Goal: Task Accomplishment & Management: Use online tool/utility

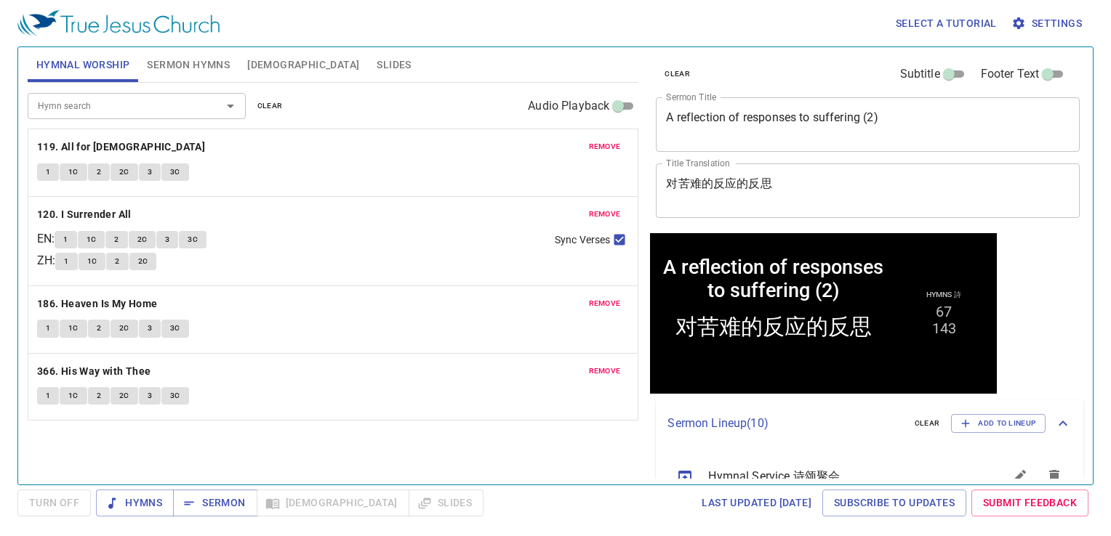
click at [377, 73] on span "Slides" at bounding box center [394, 65] width 34 height 18
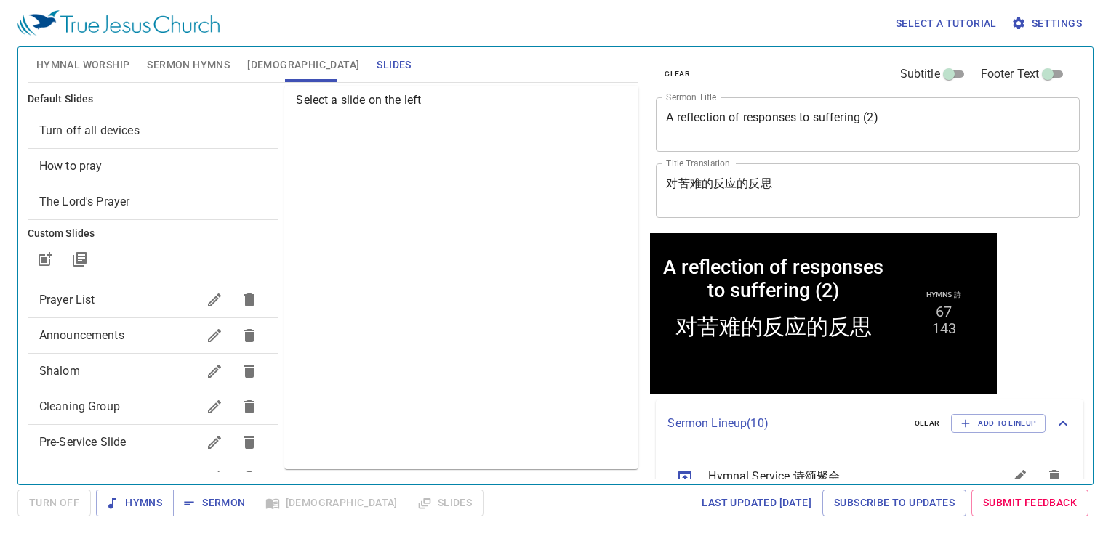
click at [100, 307] on span "Prayer List" at bounding box center [118, 299] width 158 height 17
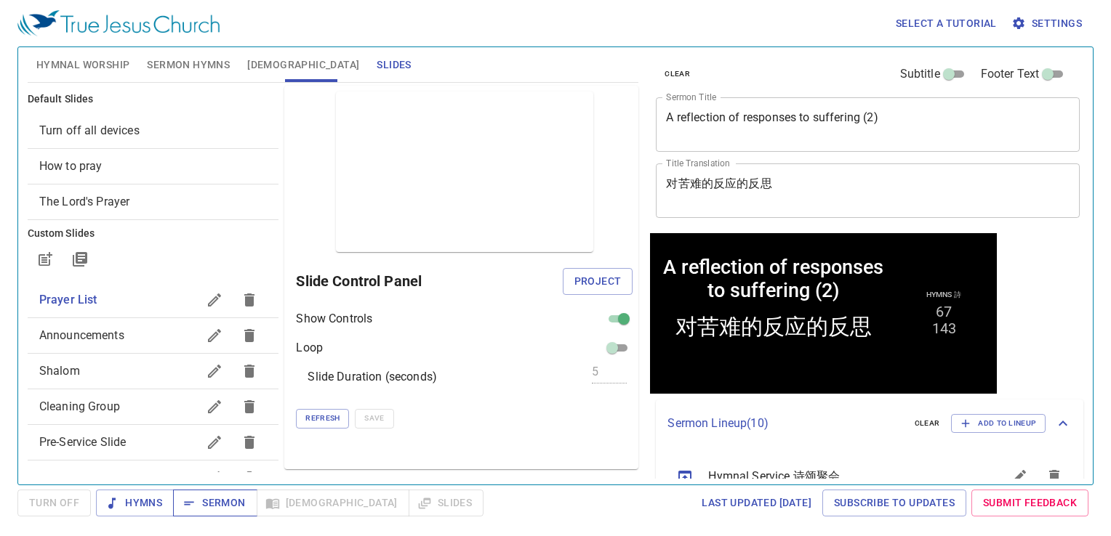
click at [209, 328] on span "Sermon" at bounding box center [215, 503] width 60 height 18
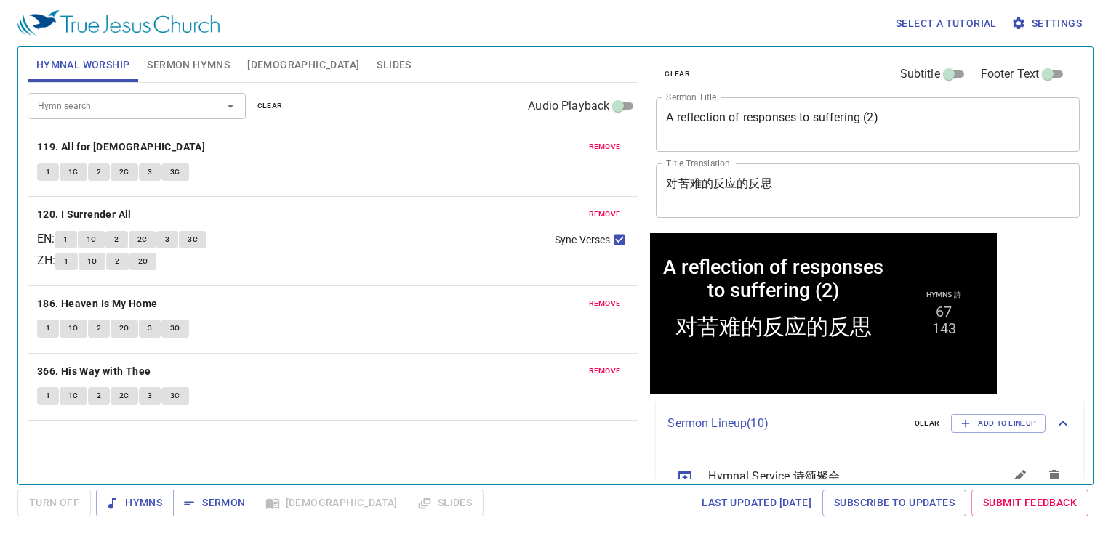
click at [226, 51] on button "Sermon Hymns" at bounding box center [188, 64] width 100 height 35
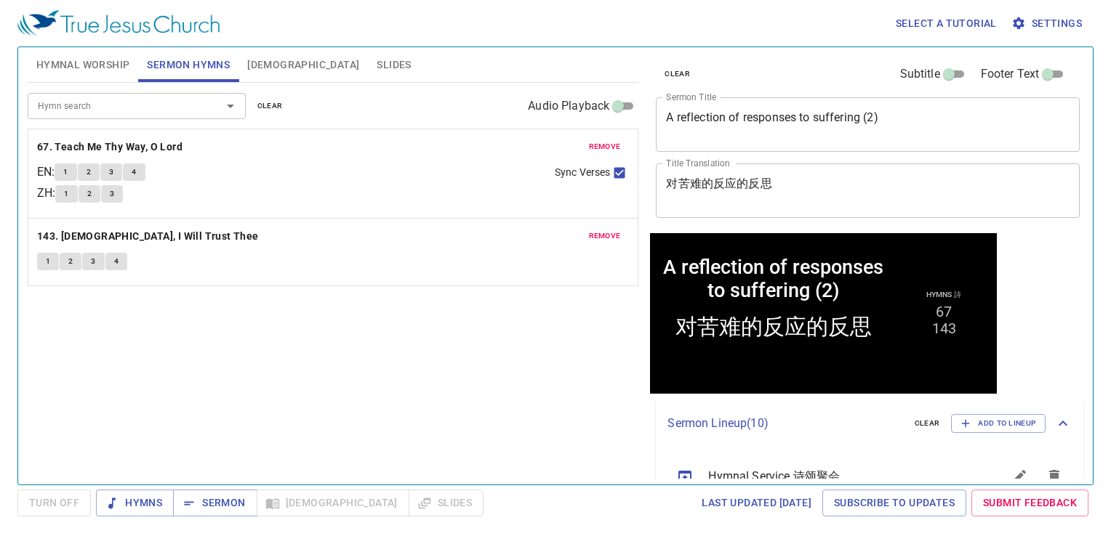
click at [124, 83] on div "Hymn search Hymn search clear Audio Playback" at bounding box center [333, 106] width 611 height 47
click at [124, 68] on span "Hymnal Worship" at bounding box center [83, 65] width 94 height 18
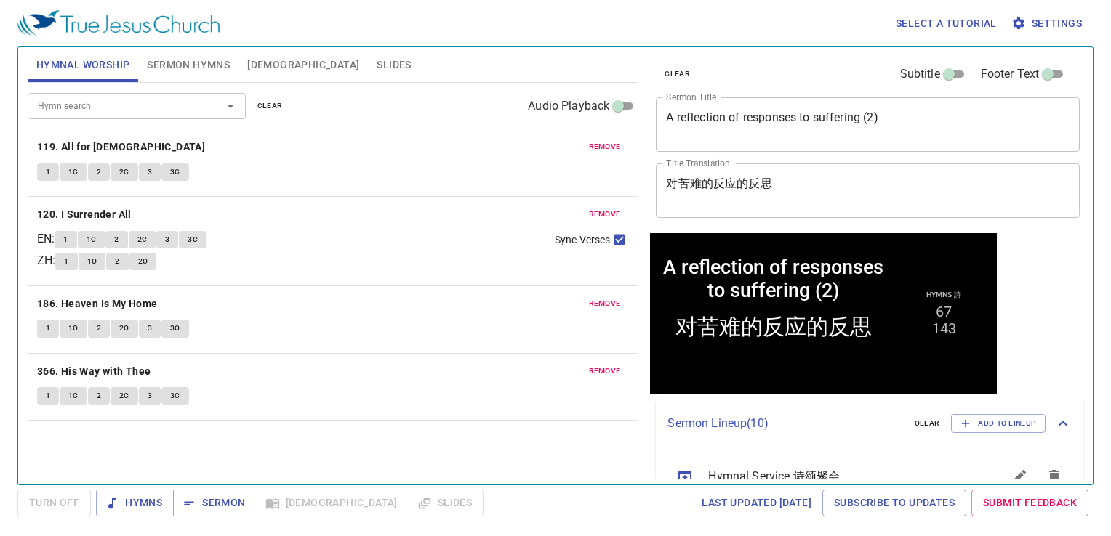
click at [921, 307] on li "67" at bounding box center [944, 311] width 16 height 17
drag, startPoint x: 270, startPoint y: 99, endPoint x: 257, endPoint y: 84, distance: 20.1
click at [268, 96] on div "Hymn search Hymn search clear Audio Playback" at bounding box center [333, 106] width 611 height 47
click at [205, 70] on span "Sermon Hymns" at bounding box center [188, 65] width 83 height 18
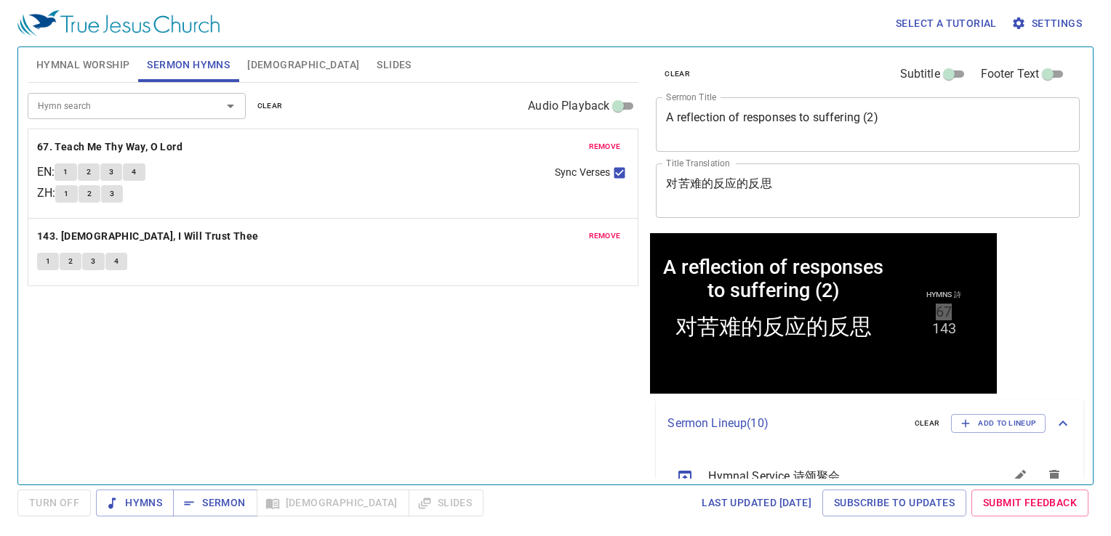
click at [273, 100] on span "clear" at bounding box center [269, 106] width 25 height 13
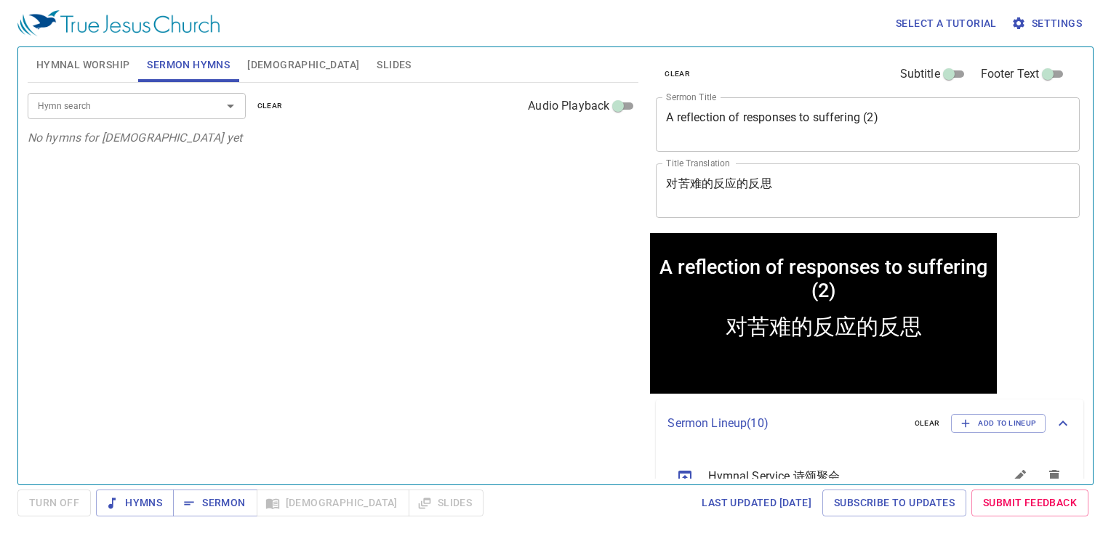
click at [98, 57] on span "Hymnal Worship" at bounding box center [83, 65] width 94 height 18
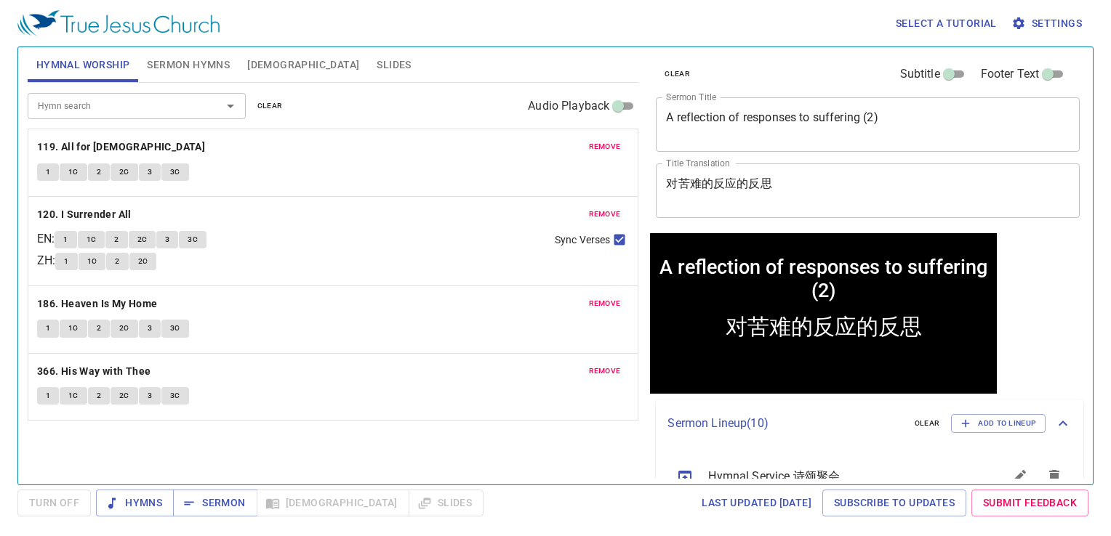
click at [262, 103] on span "clear" at bounding box center [269, 106] width 25 height 13
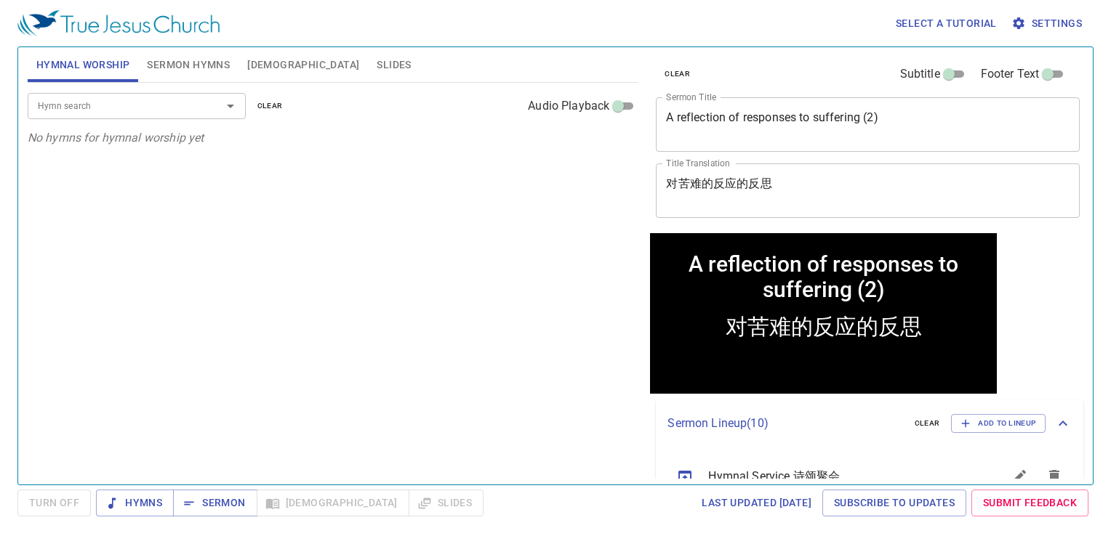
click at [262, 103] on span "clear" at bounding box center [269, 106] width 25 height 13
click at [904, 106] on div "A reflection of responses to suffering (2) x Sermon Title" at bounding box center [868, 124] width 424 height 55
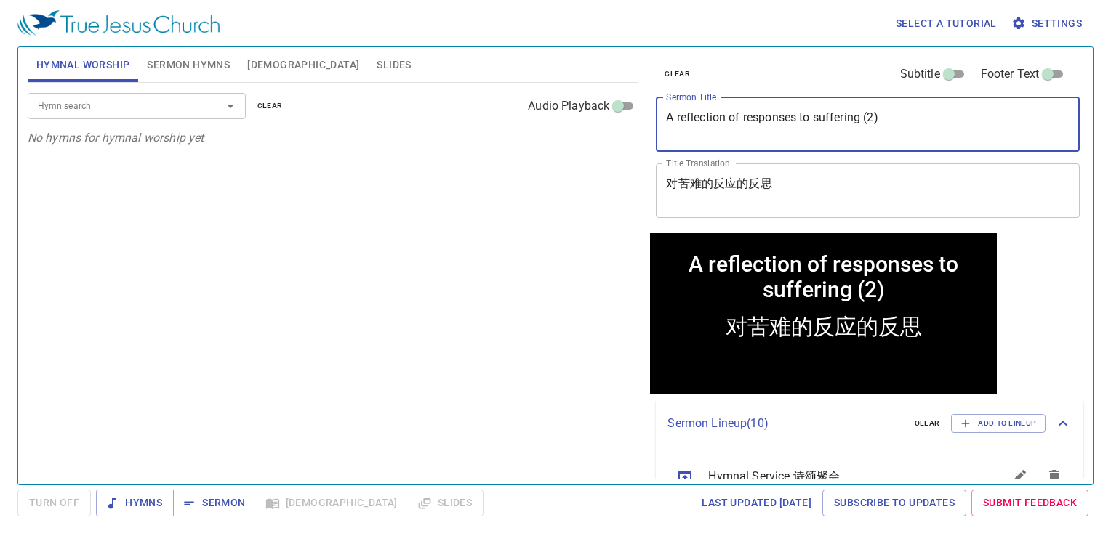
drag, startPoint x: 919, startPoint y: 115, endPoint x: 657, endPoint y: 119, distance: 261.7
click at [657, 119] on div "A reflection of responses to suffering (2) x Sermon Title" at bounding box center [868, 124] width 424 height 55
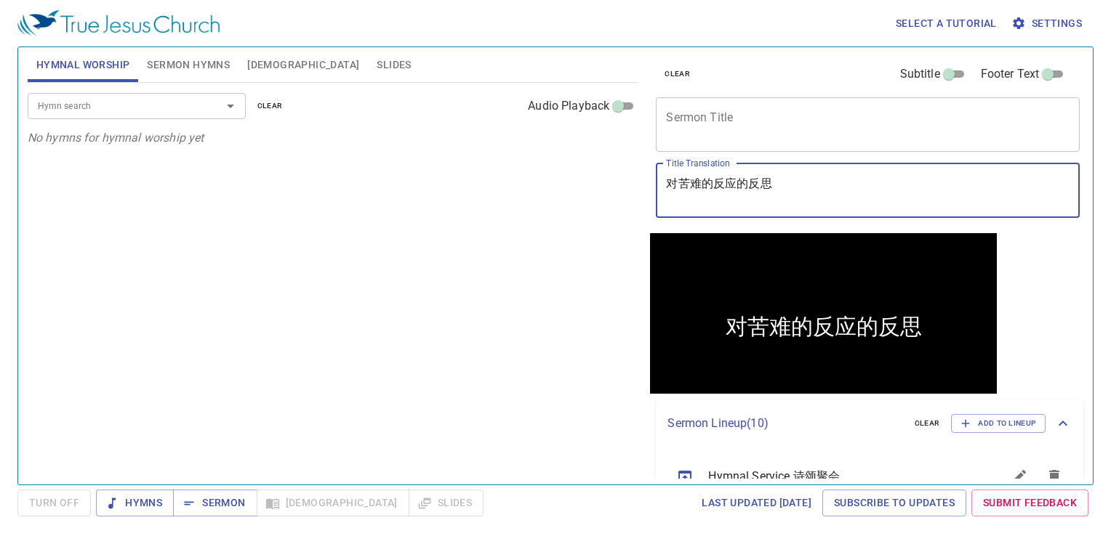
drag, startPoint x: 805, startPoint y: 193, endPoint x: 568, endPoint y: 198, distance: 236.3
click at [568, 198] on div "Hymnal Worship Sermon Hymns Bible Slides Hymn search Hymn search clear Audio Pl…" at bounding box center [555, 260] width 1067 height 438
click at [675, 201] on textarea "Title Translation" at bounding box center [867, 191] width 403 height 28
click at [592, 212] on div "Hymn search Hymn search clear Audio Playback No hymns for hymnal worship yet" at bounding box center [333, 278] width 611 height 390
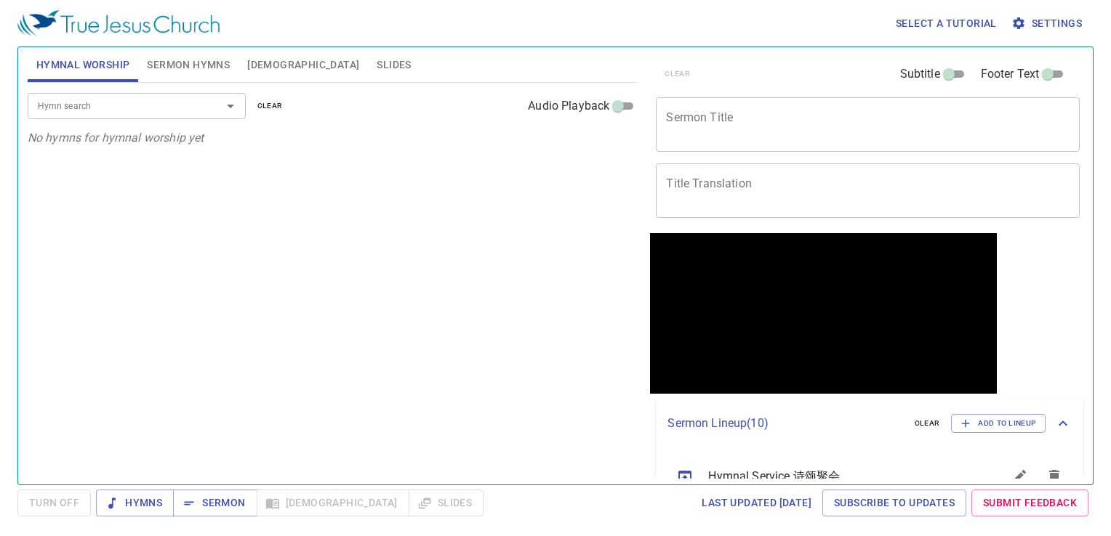
click at [377, 65] on span "Slides" at bounding box center [394, 65] width 34 height 18
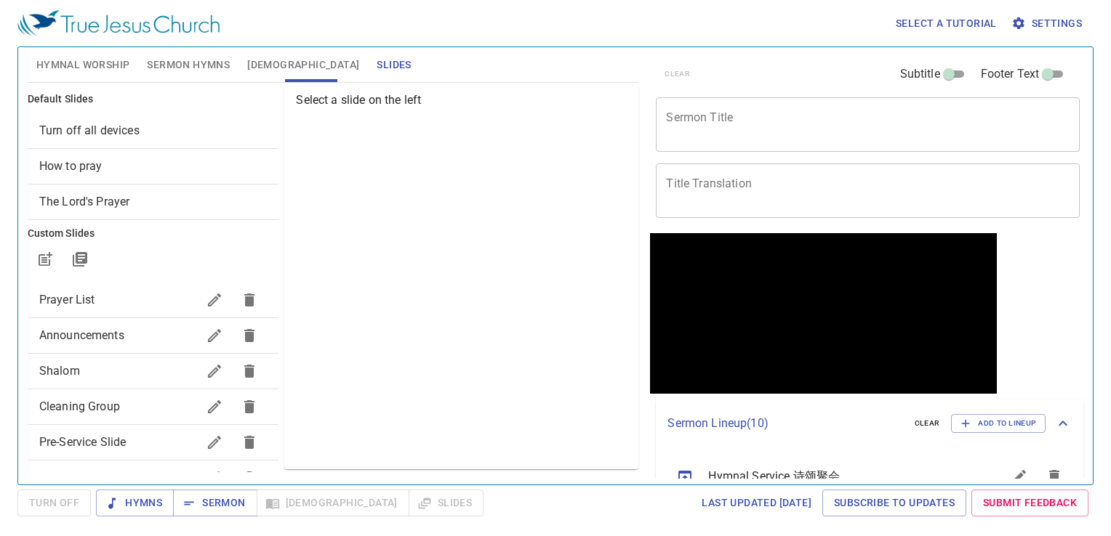
click at [155, 115] on div "Turn off all devices" at bounding box center [154, 130] width 252 height 35
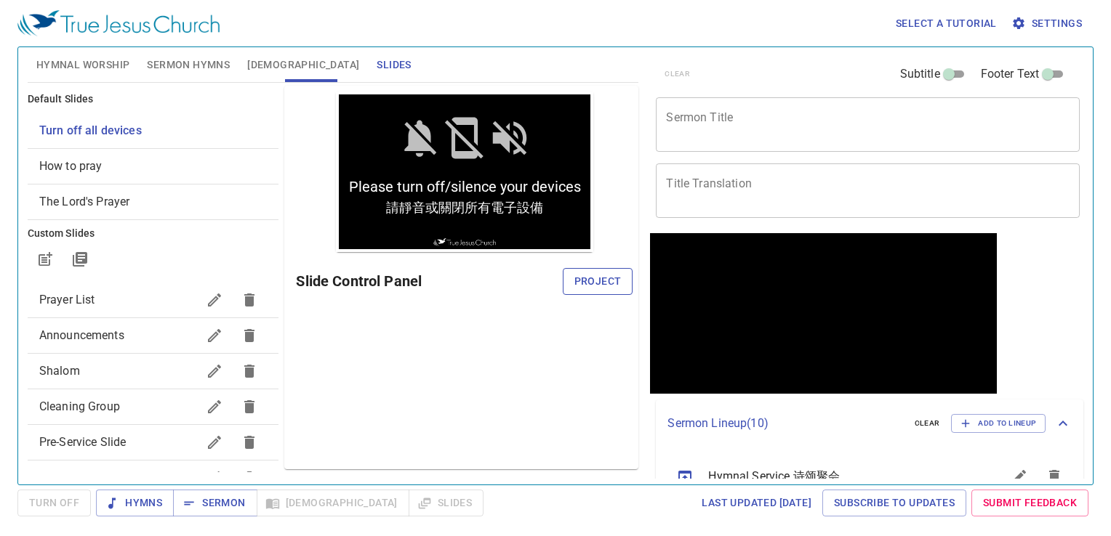
drag, startPoint x: 599, startPoint y: 298, endPoint x: 605, endPoint y: 286, distance: 13.0
click at [601, 294] on div "Slide Control Panel Project" at bounding box center [464, 281] width 337 height 35
click at [608, 283] on span "Project" at bounding box center [597, 282] width 47 height 18
click at [433, 371] on div "Preview Only Slide Control Panel" at bounding box center [461, 278] width 354 height 384
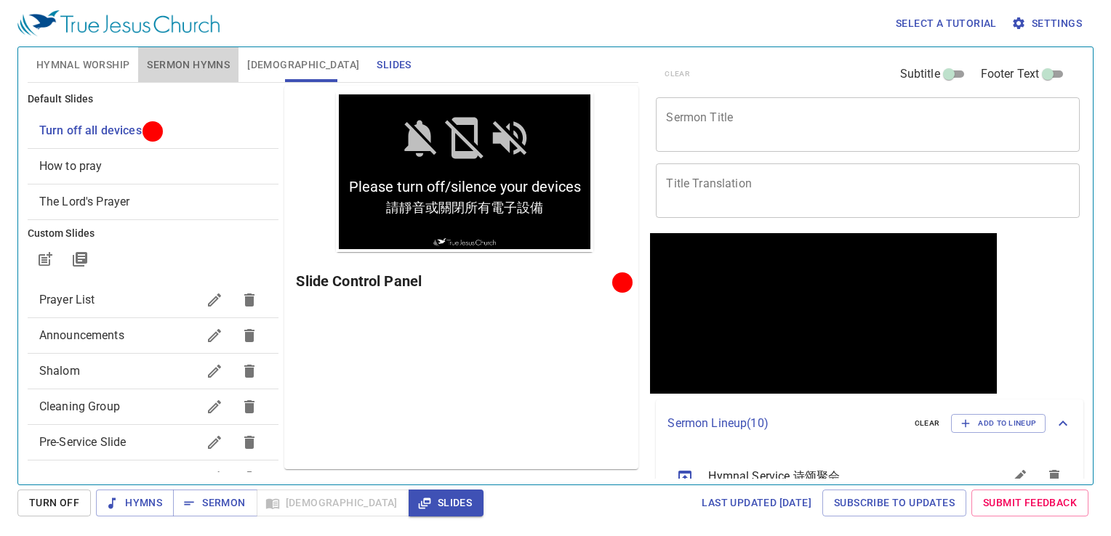
click at [168, 60] on span "Sermon Hymns" at bounding box center [188, 65] width 83 height 18
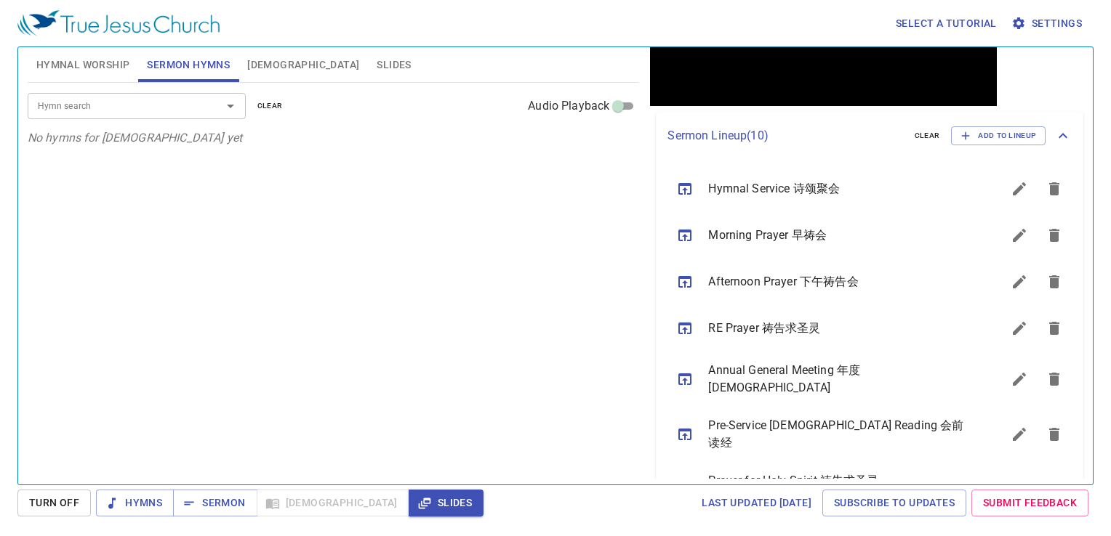
scroll to position [291, 0]
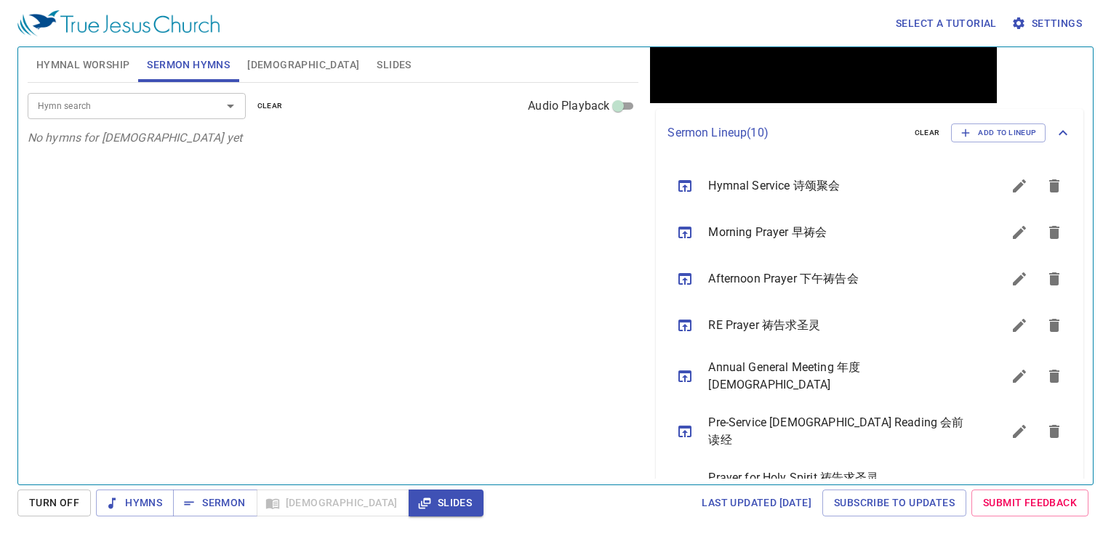
click at [696, 234] on button "sermon lineup list" at bounding box center [684, 232] width 35 height 35
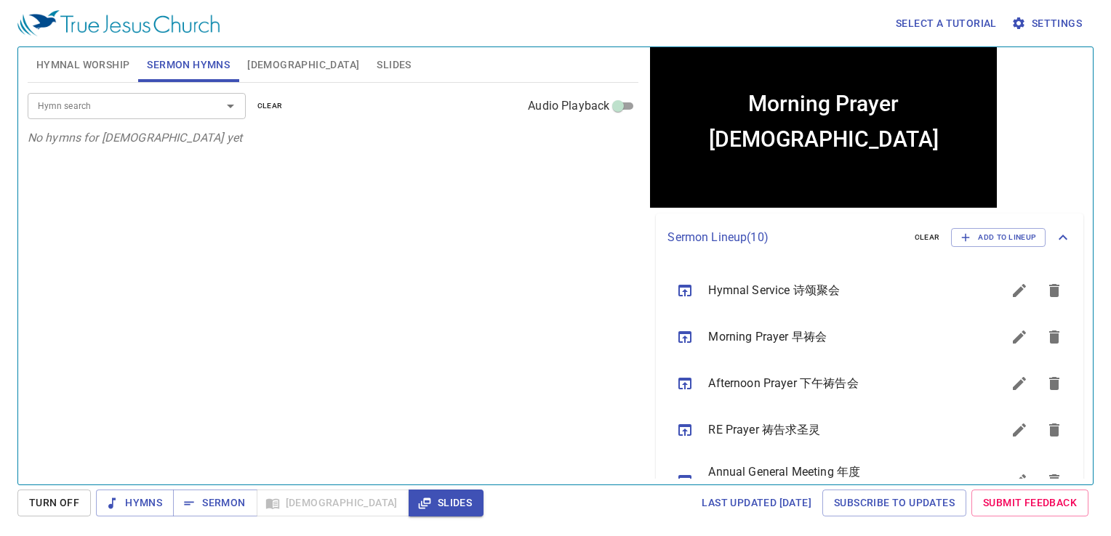
scroll to position [0, 0]
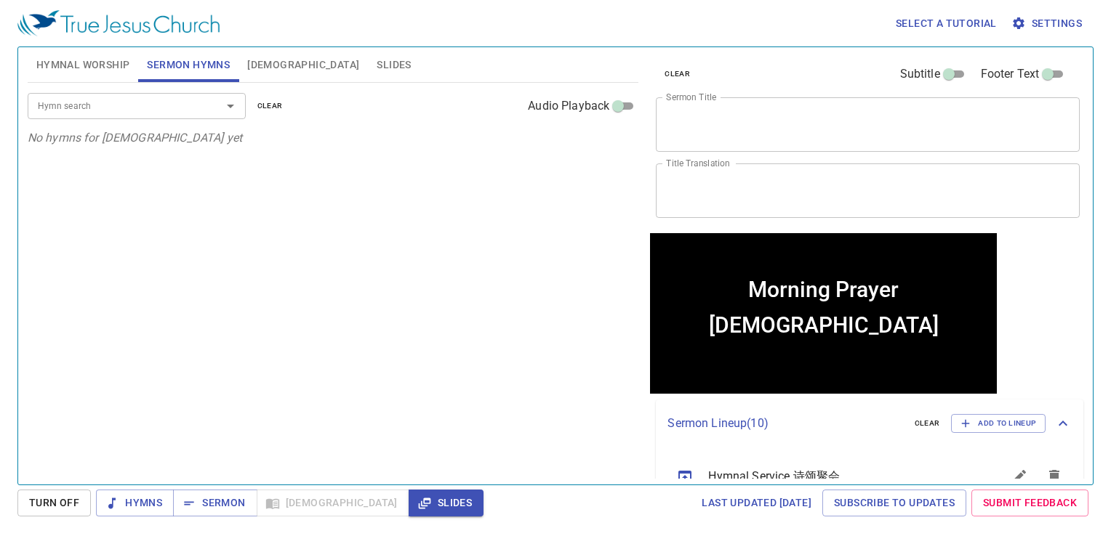
click at [124, 51] on button "Hymnal Worship" at bounding box center [83, 64] width 111 height 35
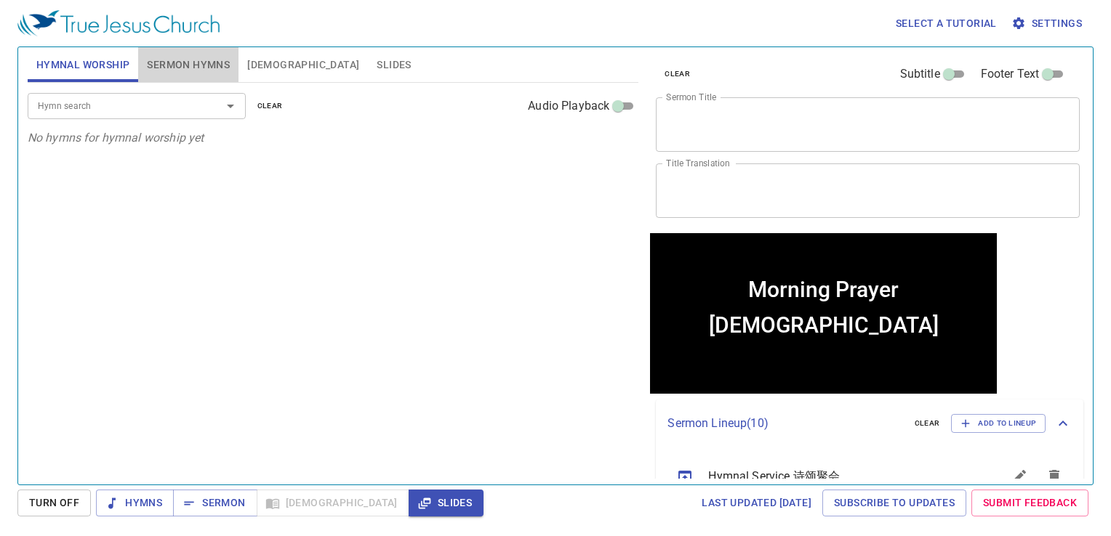
click at [180, 65] on span "Sermon Hymns" at bounding box center [188, 65] width 83 height 18
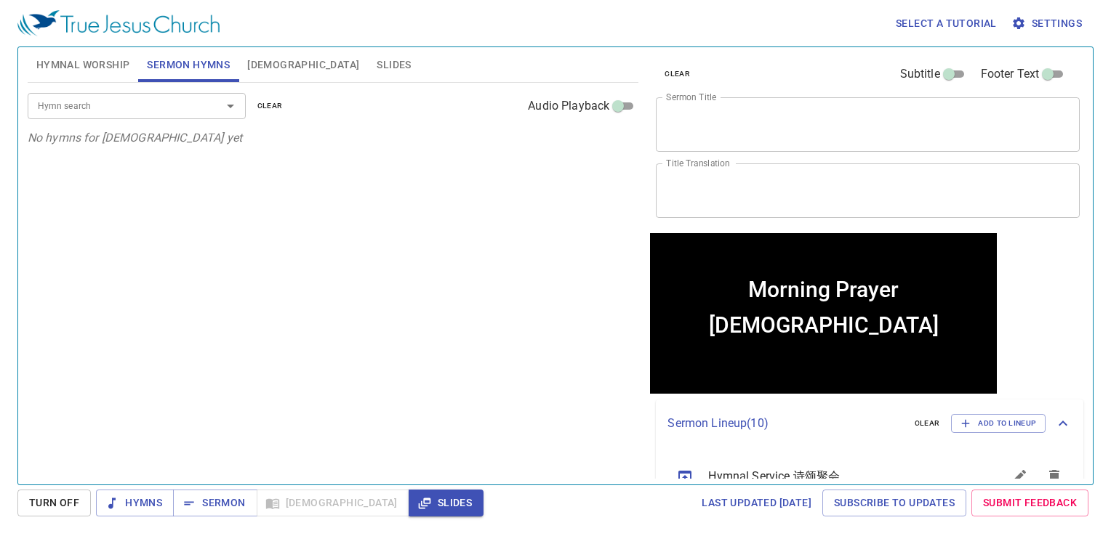
drag, startPoint x: 174, startPoint y: 123, endPoint x: 181, endPoint y: 105, distance: 18.6
click at [174, 120] on div "Hymn search Hymn search clear Audio Playback" at bounding box center [333, 106] width 611 height 47
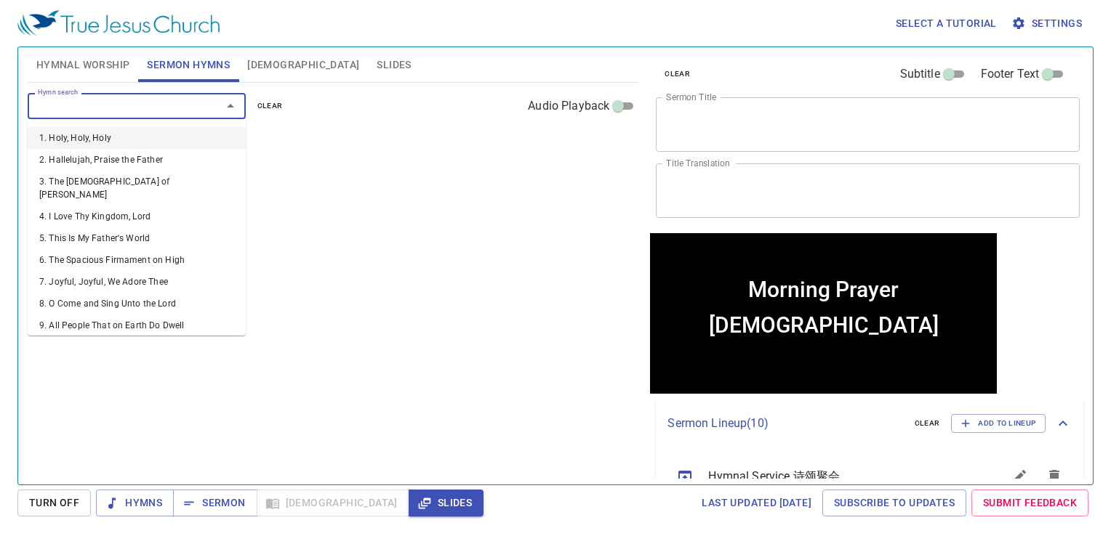
click at [181, 105] on input "Hymn search" at bounding box center [115, 105] width 166 height 17
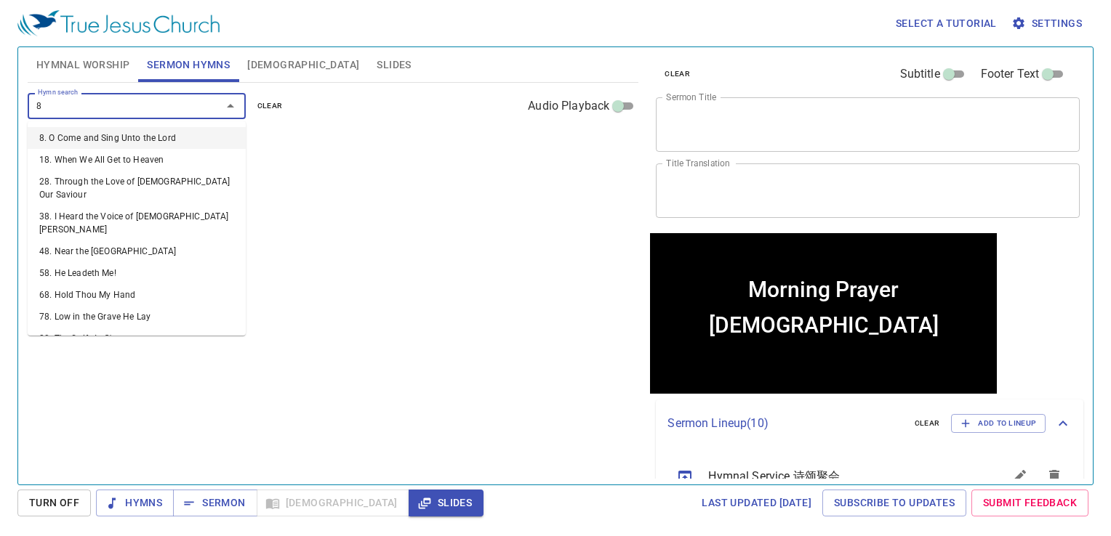
type input "85"
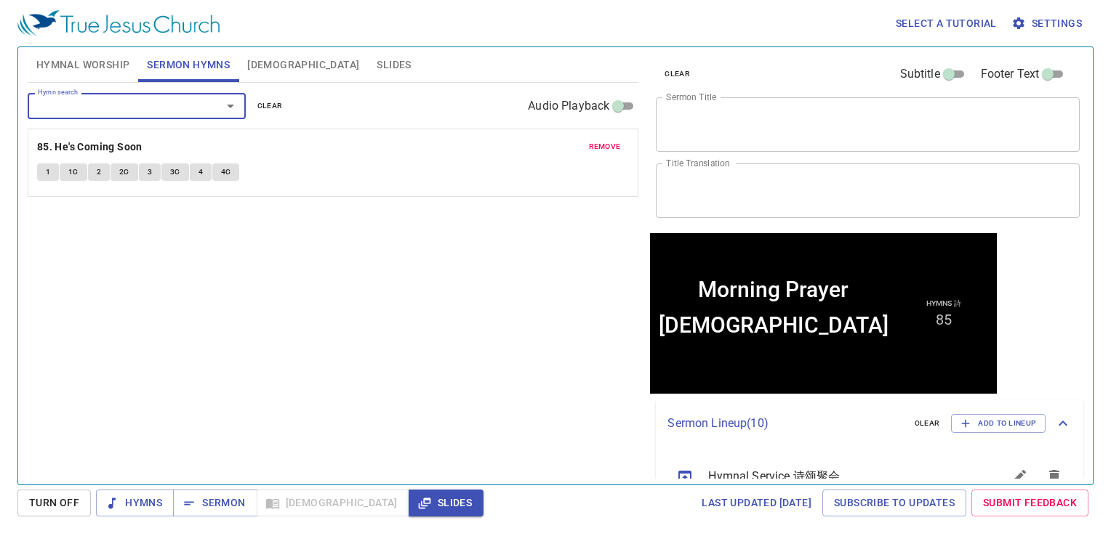
click at [446, 305] on div "Hymn search Hymn search clear Audio Playback remove 85. He's Coming Soon 1 1C 2…" at bounding box center [333, 278] width 611 height 390
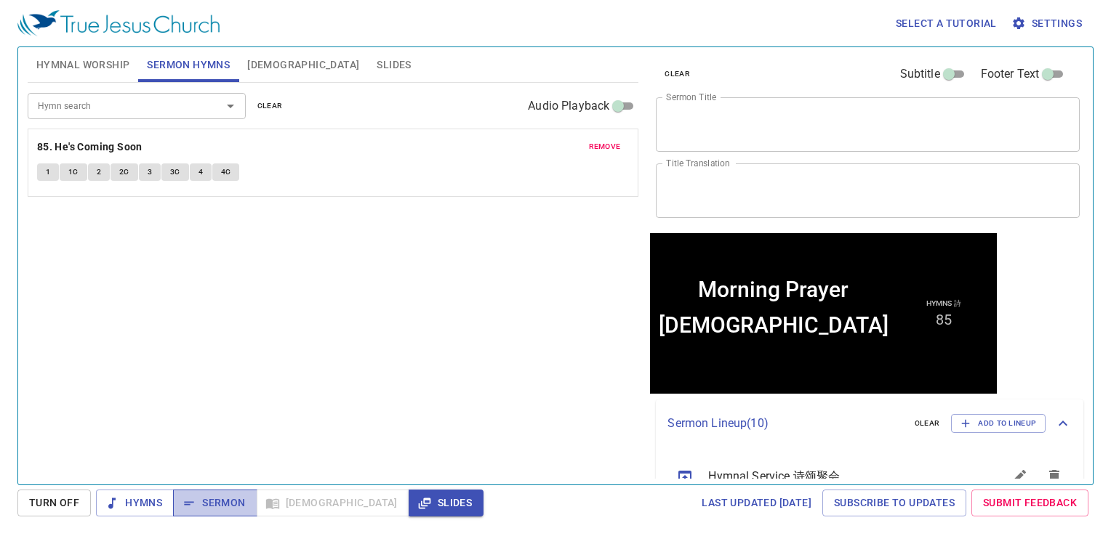
click at [216, 427] on span "Sermon" at bounding box center [215, 503] width 60 height 18
click at [44, 168] on button "1" at bounding box center [48, 172] width 22 height 17
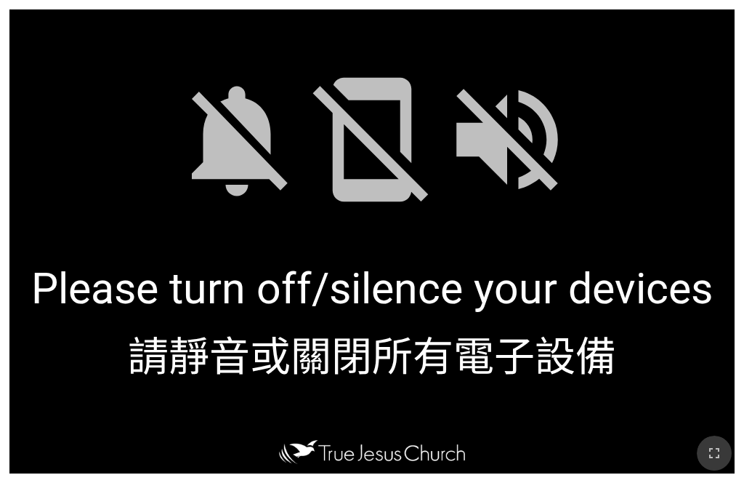
drag, startPoint x: 715, startPoint y: 456, endPoint x: 712, endPoint y: 498, distance: 41.5
click at [582, 455] on icon "button" at bounding box center [714, 452] width 17 height 17
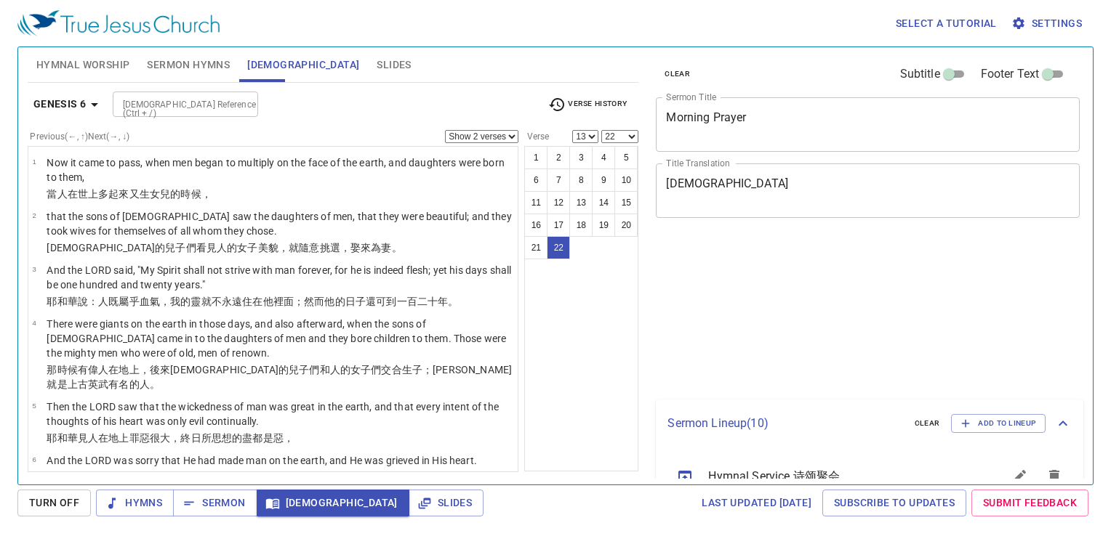
select select "2"
select select "13"
select select "22"
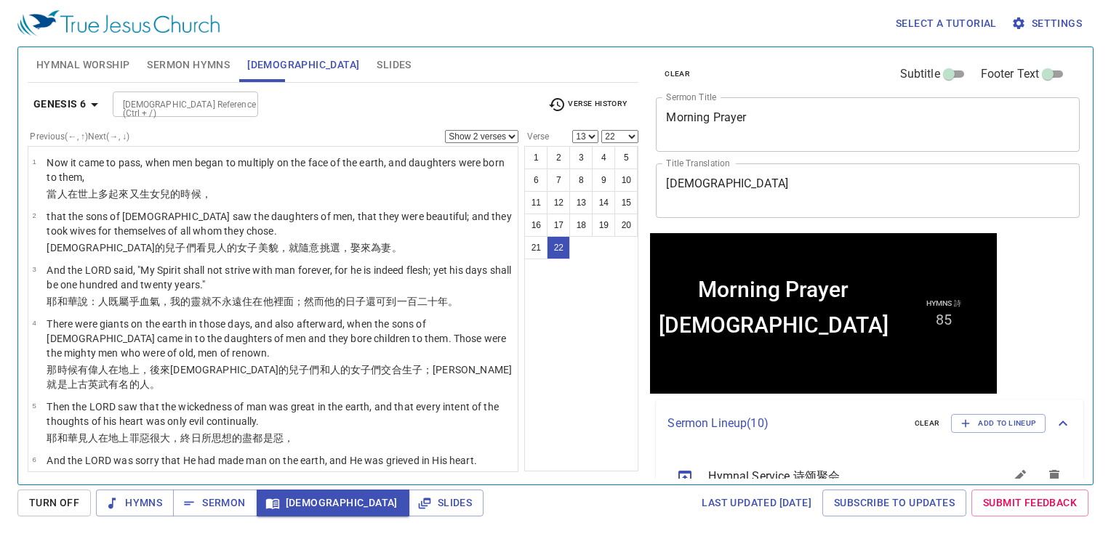
scroll to position [471, 0]
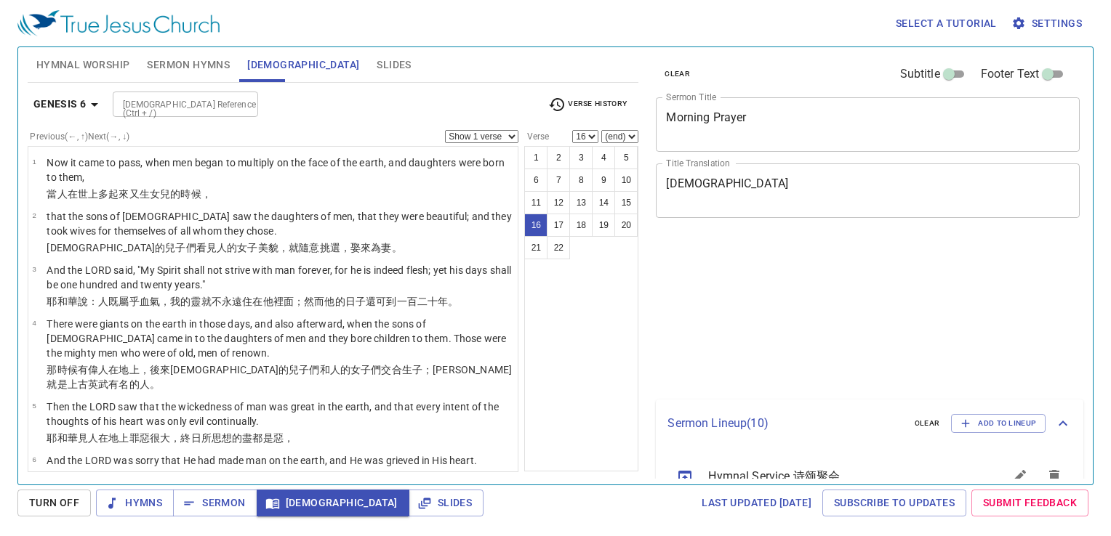
select select "16"
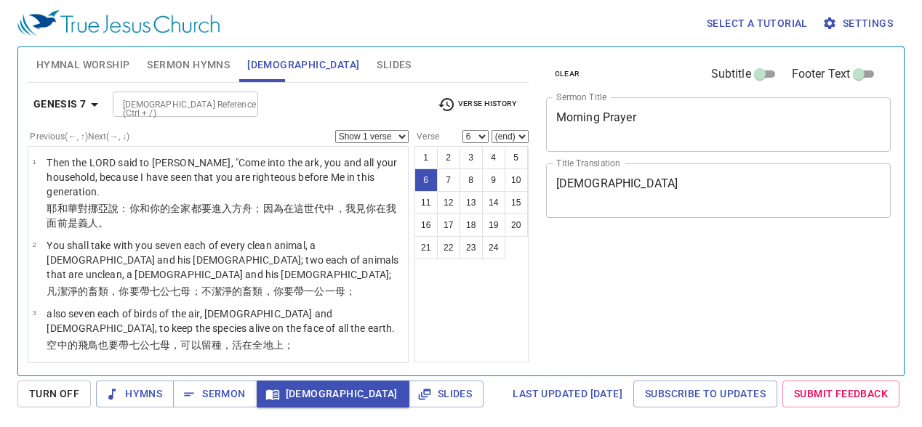
select select "6"
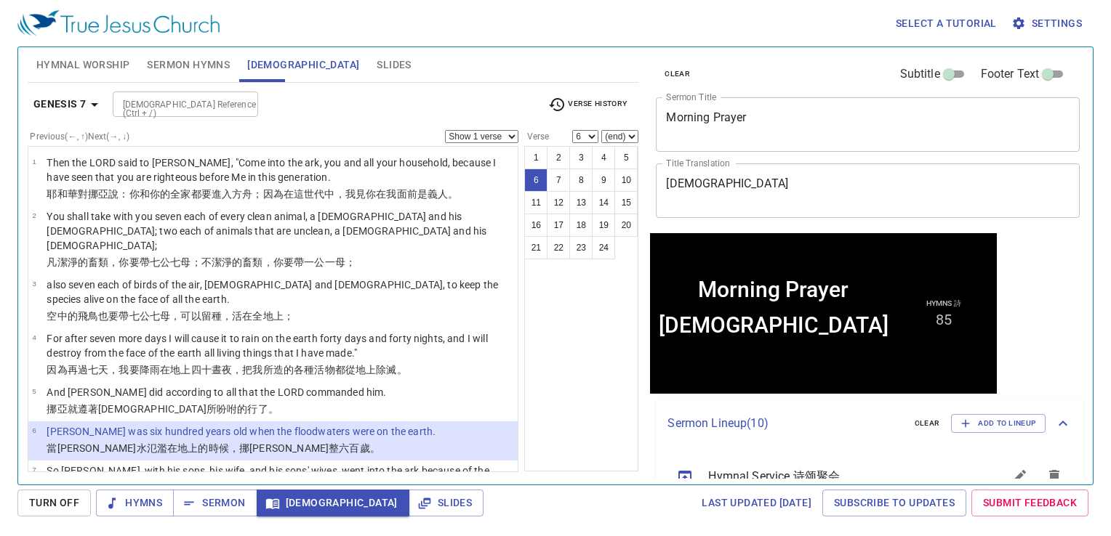
drag, startPoint x: 582, startPoint y: 328, endPoint x: 575, endPoint y: 333, distance: 8.3
click at [579, 331] on div "1 2 3 4 5 6 7 8 9 10 11 12 13 14 15 16 17 18 19 20 21 22 23 24" at bounding box center [581, 309] width 114 height 326
click at [368, 52] on button "Slides" at bounding box center [394, 64] width 52 height 35
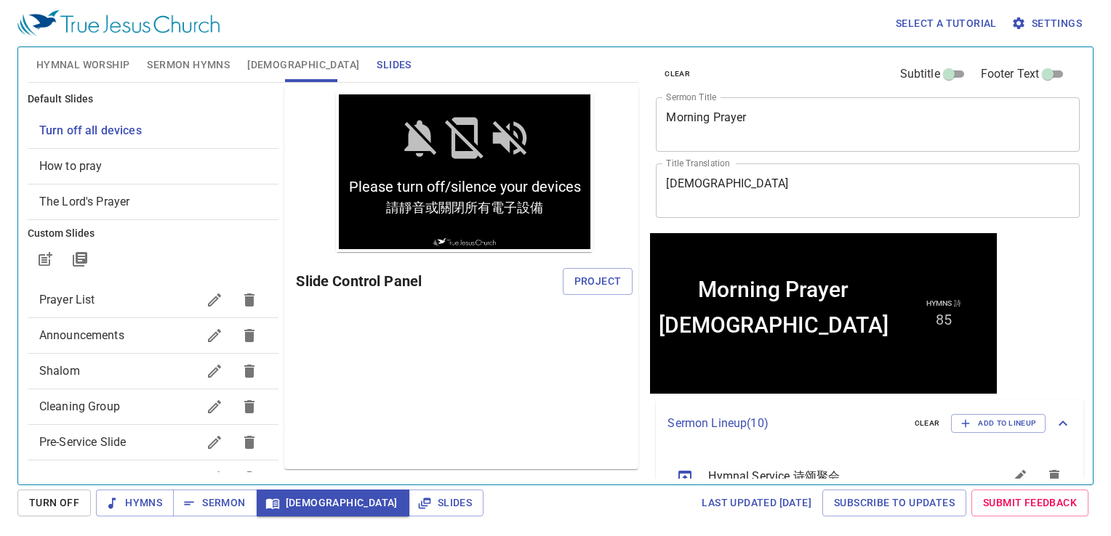
click at [115, 301] on span "Prayer List" at bounding box center [118, 299] width 158 height 17
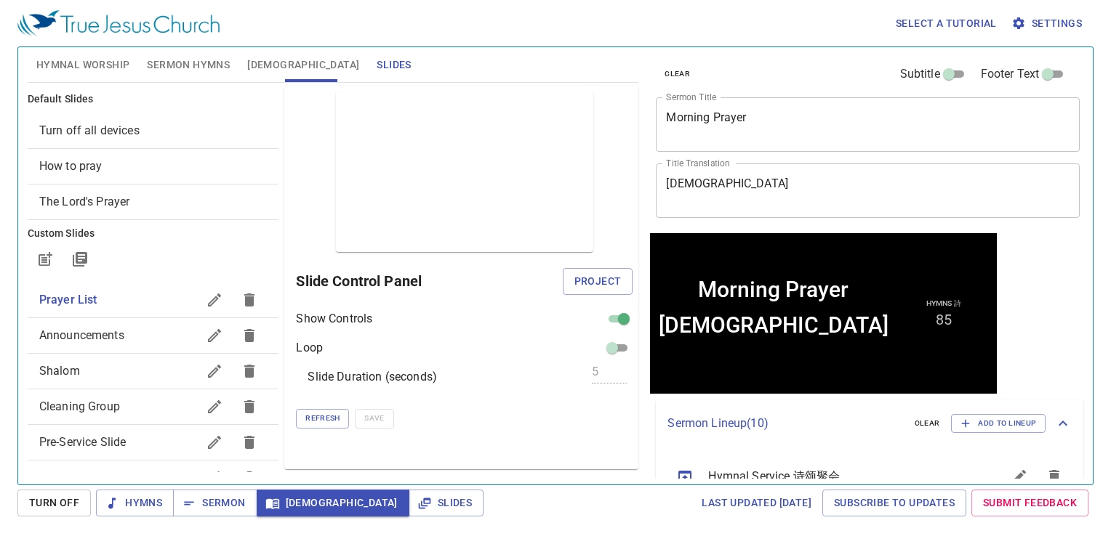
click at [584, 284] on span "Project" at bounding box center [597, 282] width 47 height 18
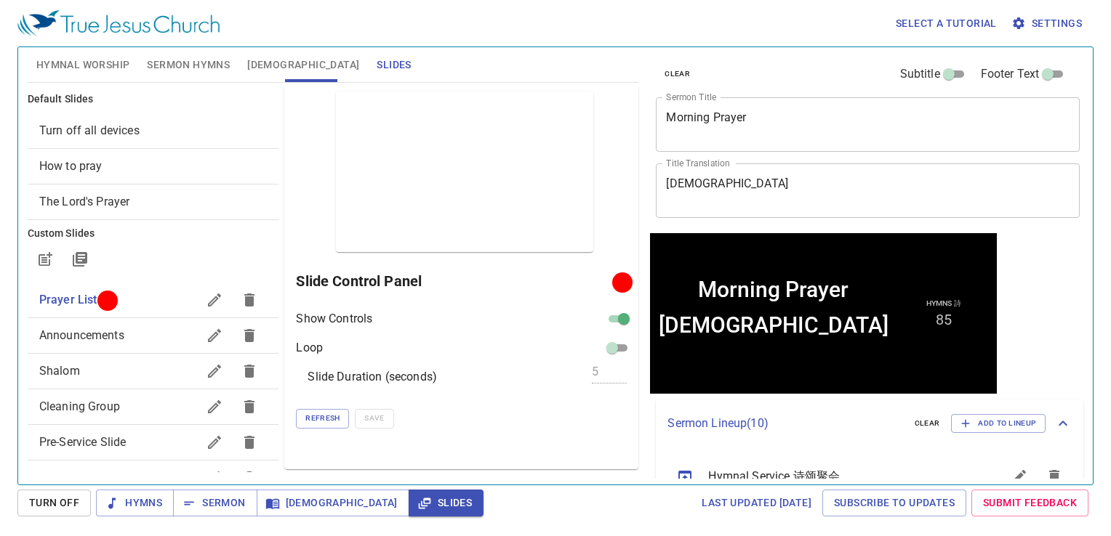
click at [534, 442] on div "Preview Only Slide Control Panel Show Controls Loop Slide Duration (seconds) 5 …" at bounding box center [461, 278] width 354 height 384
click at [84, 51] on button "Hymnal Worship" at bounding box center [83, 64] width 111 height 35
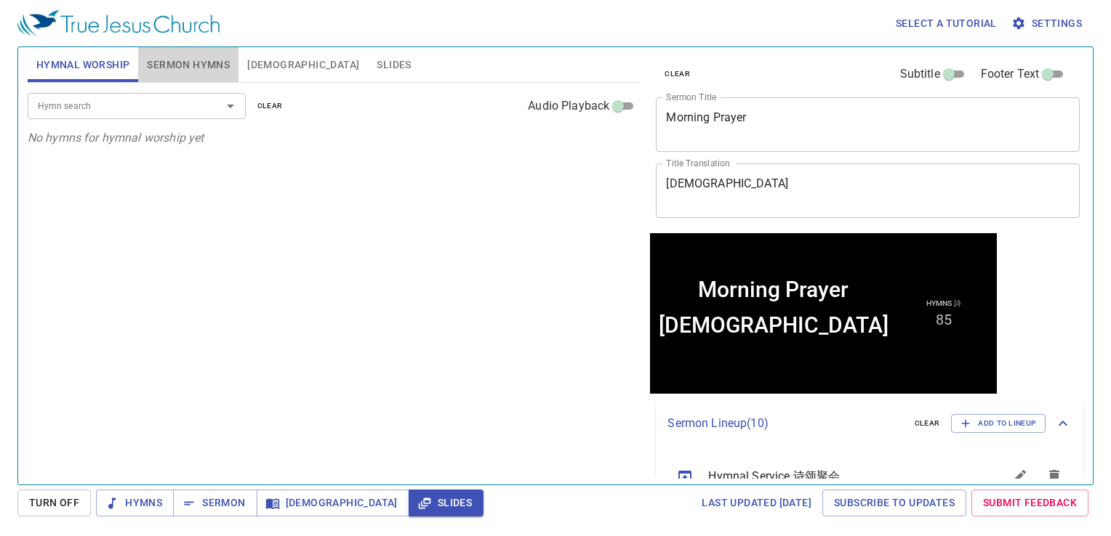
drag, startPoint x: 196, startPoint y: 54, endPoint x: 276, endPoint y: 74, distance: 83.2
click at [198, 54] on button "Sermon Hymns" at bounding box center [188, 64] width 100 height 35
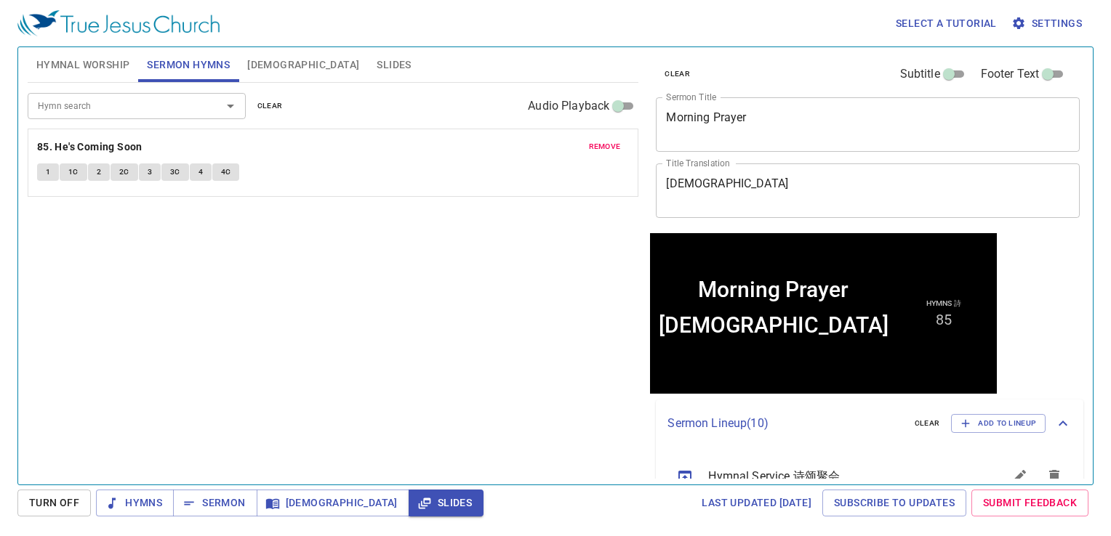
click at [260, 97] on button "clear" at bounding box center [270, 105] width 43 height 17
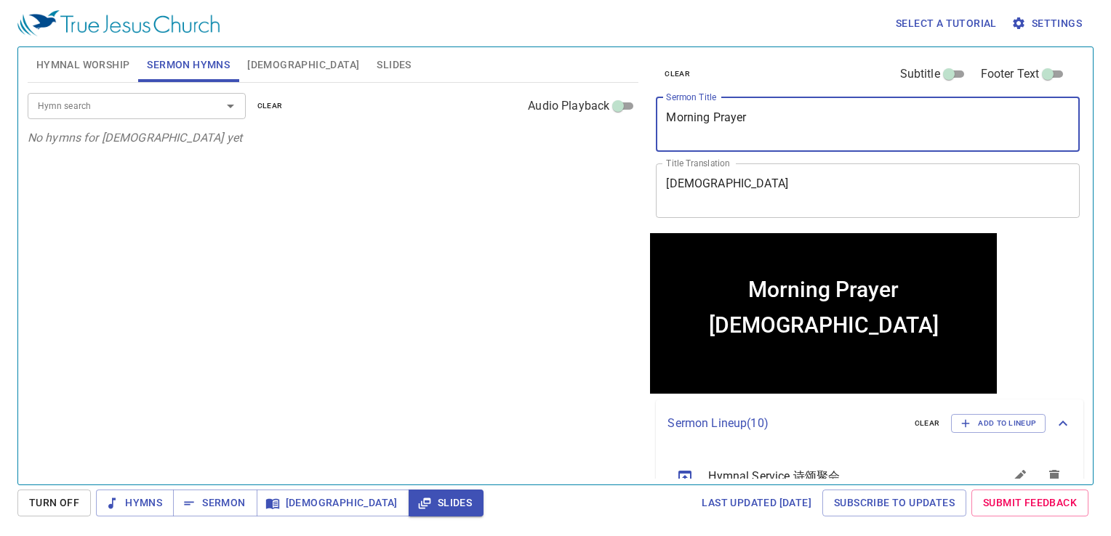
click at [836, 122] on textarea "Morning Prayer" at bounding box center [867, 124] width 403 height 28
type textarea "M"
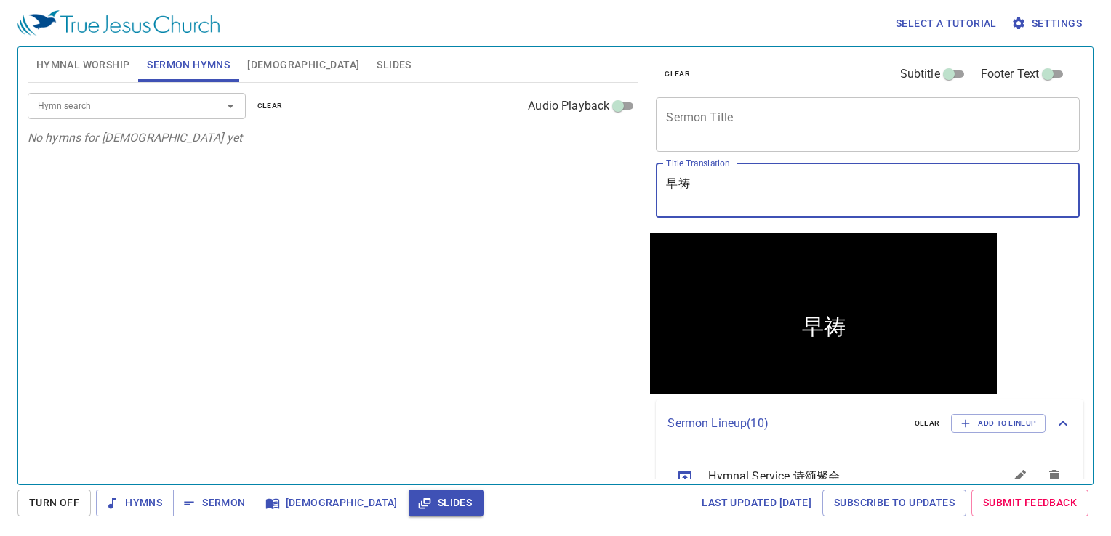
type textarea "早"
click at [118, 60] on span "Hymnal Worship" at bounding box center [83, 65] width 94 height 18
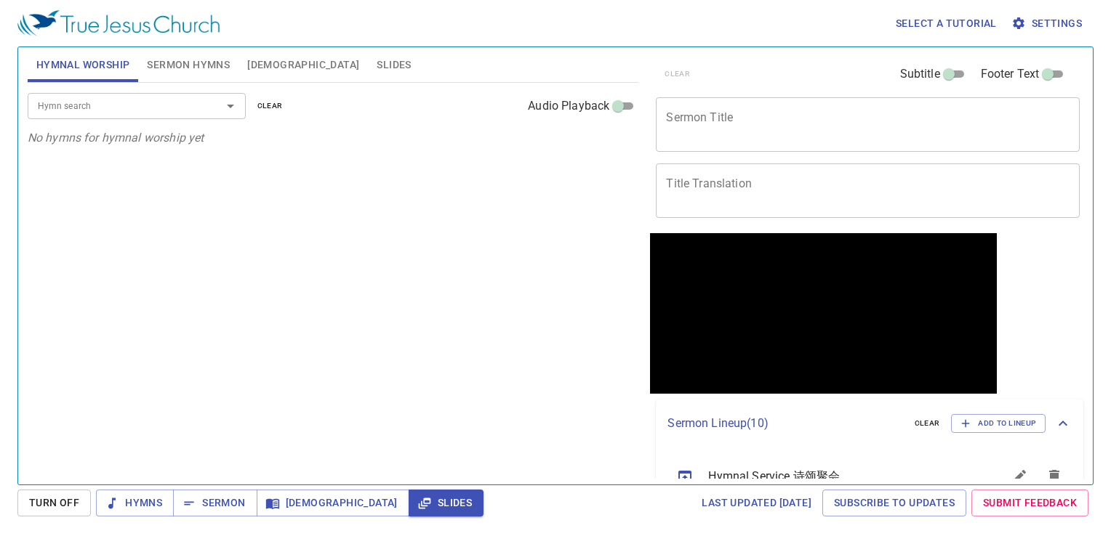
click at [190, 54] on button "Sermon Hymns" at bounding box center [188, 64] width 100 height 35
click at [81, 63] on span "Hymnal Worship" at bounding box center [83, 65] width 94 height 18
click at [105, 102] on input "Hymn search" at bounding box center [115, 105] width 166 height 17
click at [132, 113] on input "Hymn search" at bounding box center [115, 105] width 166 height 17
click at [170, 102] on input "Hymn search" at bounding box center [115, 105] width 166 height 17
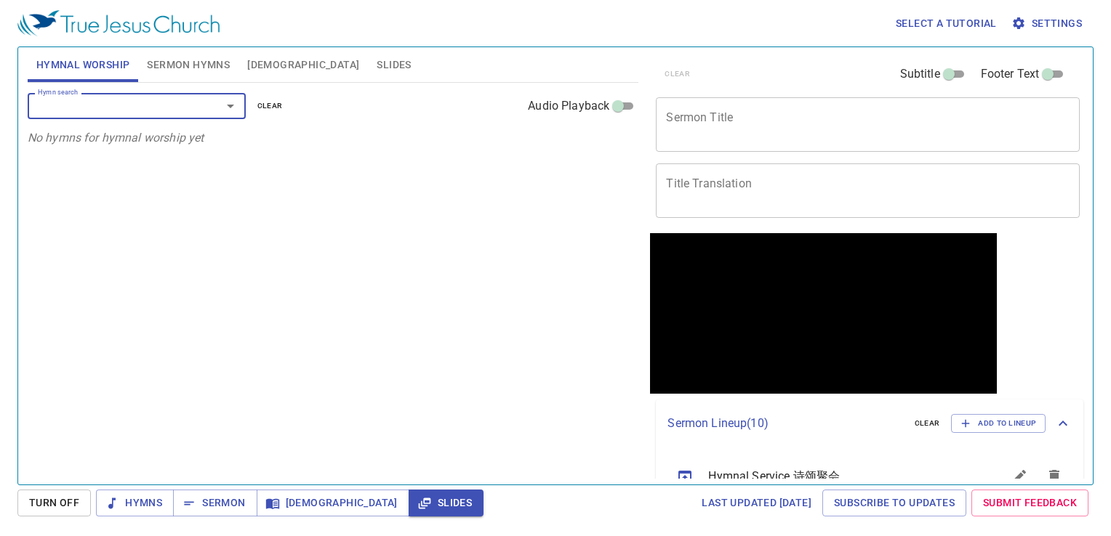
click at [170, 102] on input "Hymn search" at bounding box center [115, 105] width 166 height 17
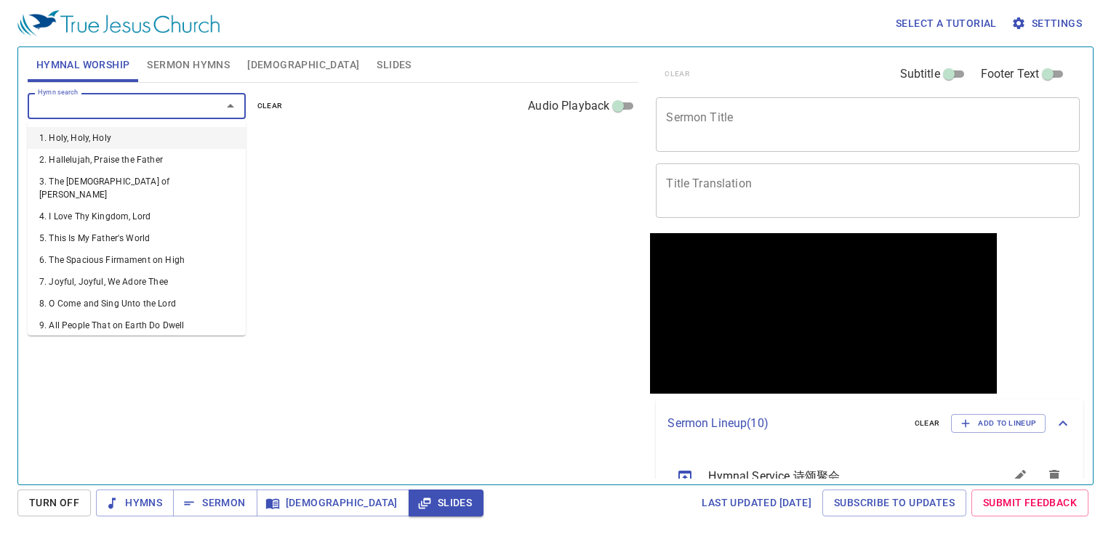
click at [170, 102] on input "Hymn search" at bounding box center [115, 105] width 166 height 17
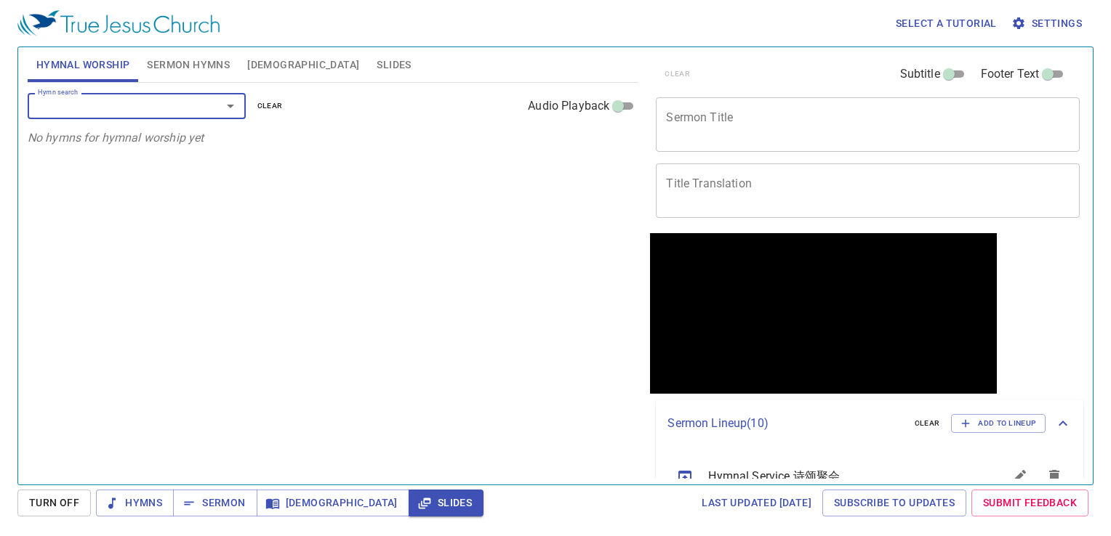
click at [170, 102] on input "Hymn search" at bounding box center [115, 105] width 166 height 17
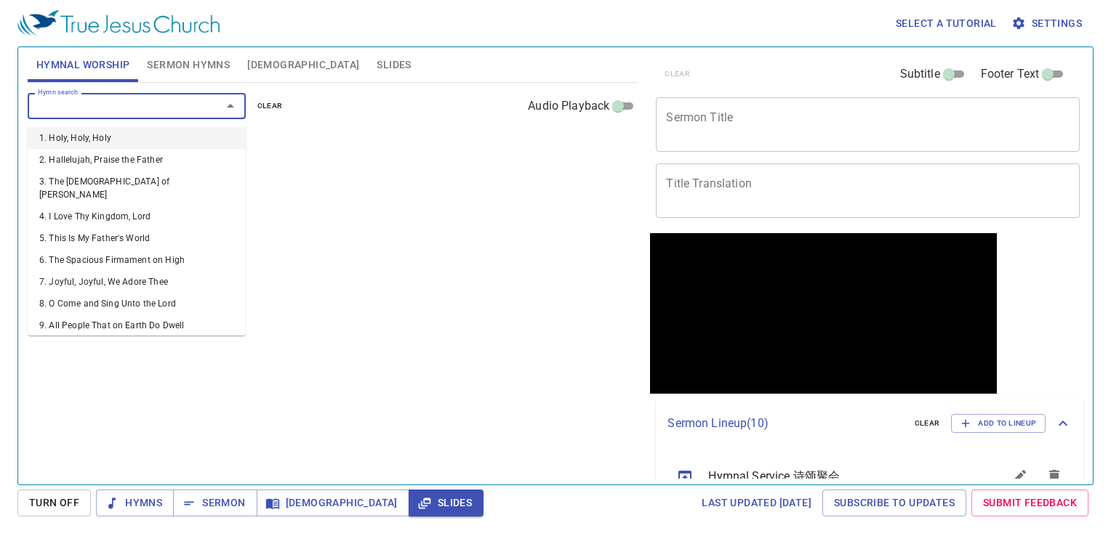
click at [128, 102] on input "Hymn search" at bounding box center [115, 105] width 166 height 17
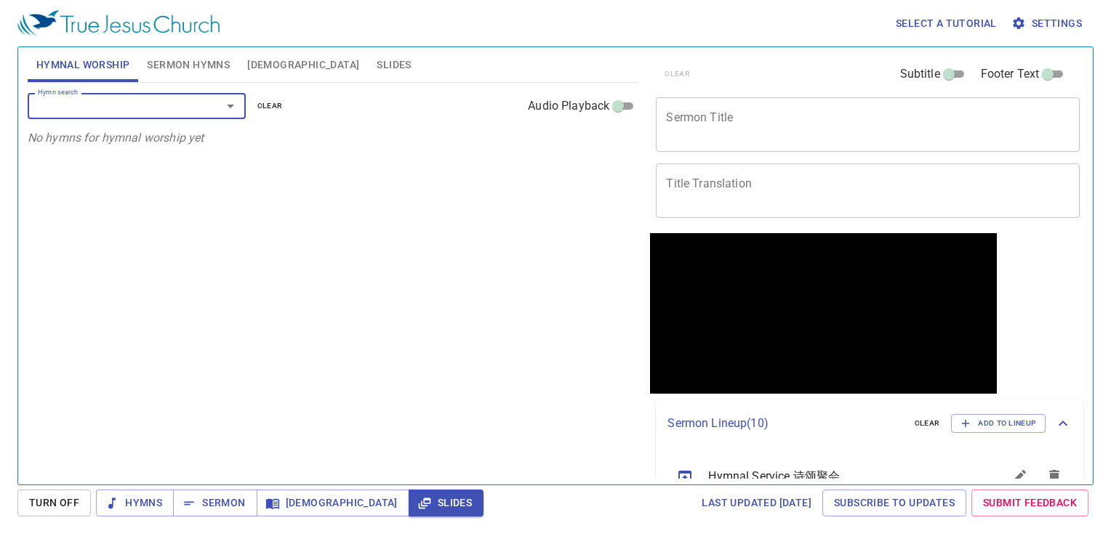
click at [128, 102] on input "Hymn search" at bounding box center [115, 105] width 166 height 17
click at [422, 276] on div "Hymn search Hymn search clear Audio Playback No hymns for hymnal worship yet" at bounding box center [333, 278] width 611 height 390
drag, startPoint x: 667, startPoint y: 69, endPoint x: 707, endPoint y: 127, distance: 70.6
click at [669, 71] on div "clear Subtitle Footer Text" at bounding box center [862, 74] width 424 height 35
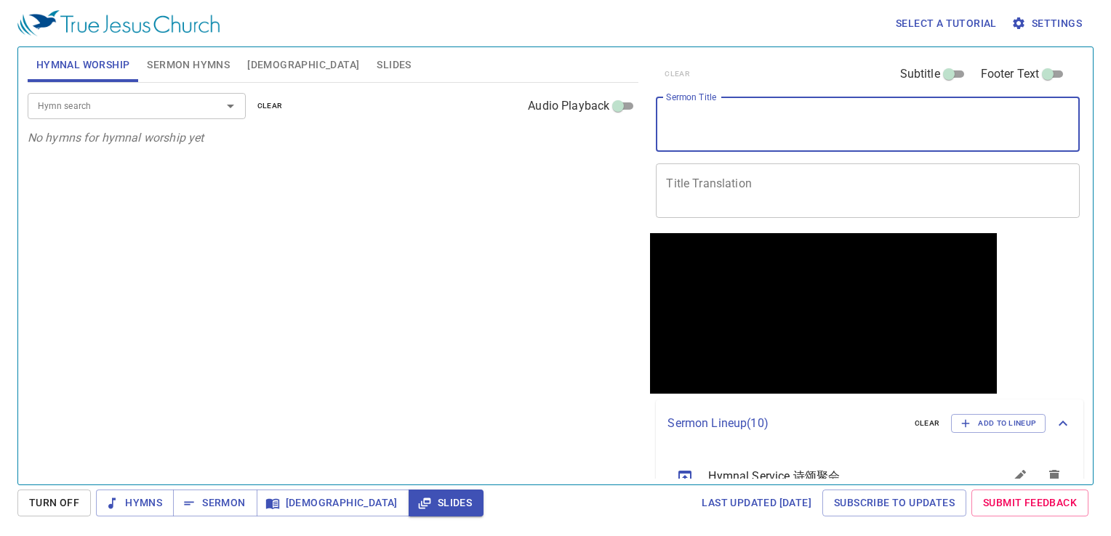
click at [708, 129] on textarea "Sermon Title" at bounding box center [867, 124] width 403 height 28
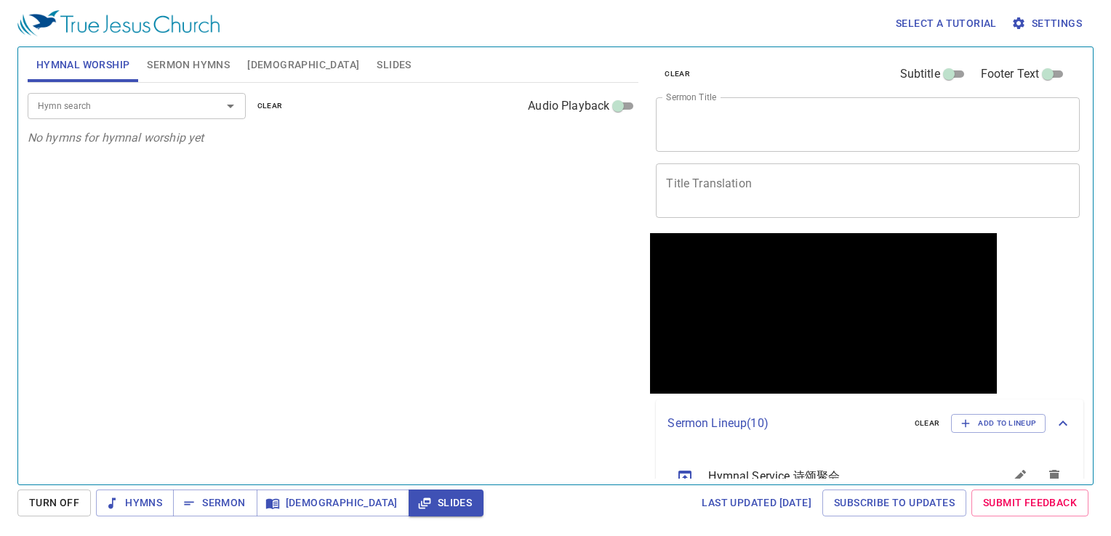
click at [592, 218] on div "Hymn search Hymn search clear Audio Playback No hymns for hymnal worship yet" at bounding box center [333, 278] width 611 height 390
click at [689, 71] on button "clear" at bounding box center [677, 73] width 43 height 17
click at [206, 111] on div at bounding box center [220, 106] width 38 height 20
click at [228, 103] on icon "Open" at bounding box center [230, 105] width 17 height 17
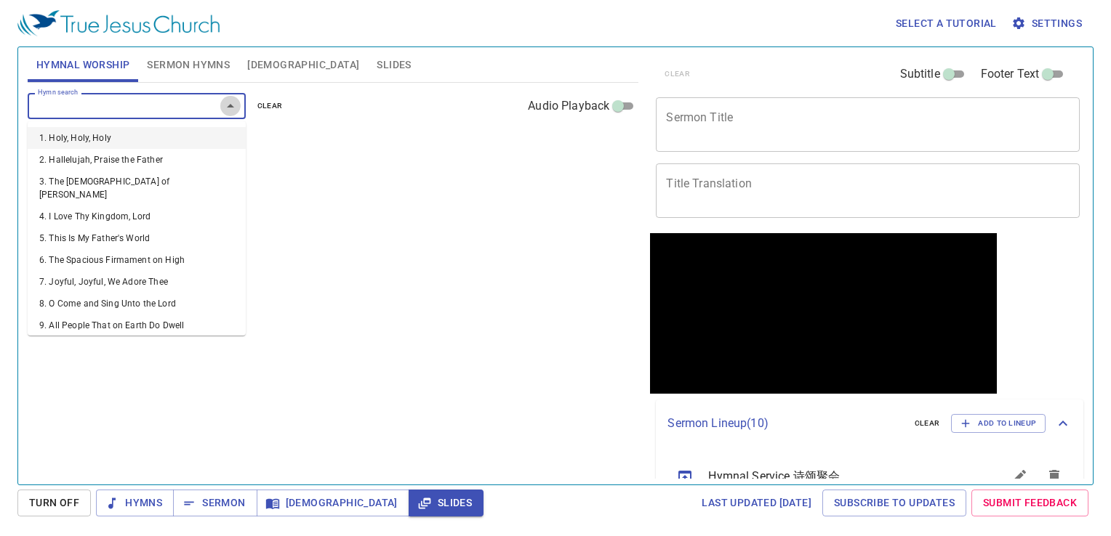
click at [228, 103] on icon "Close" at bounding box center [230, 105] width 17 height 17
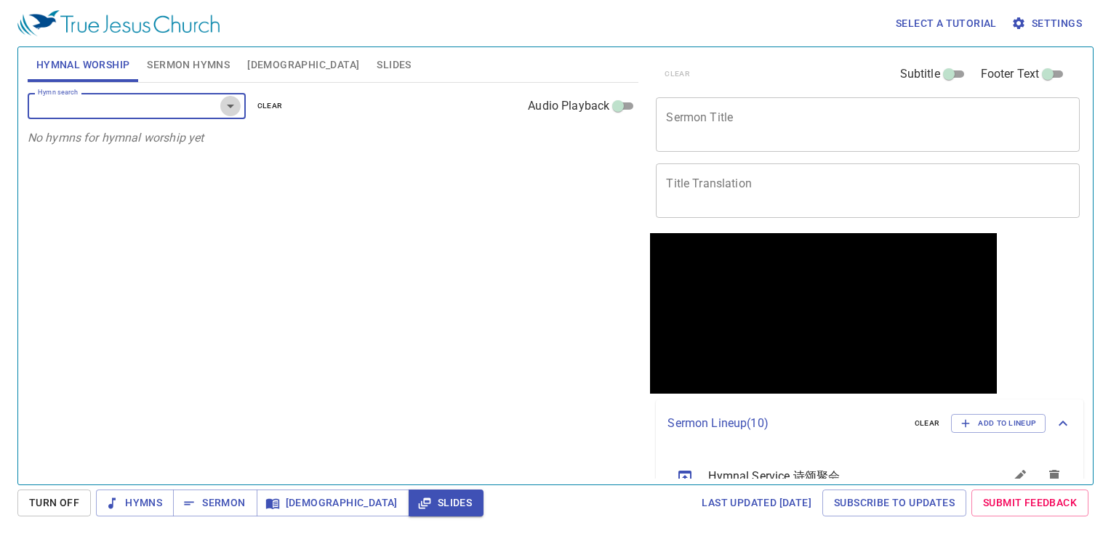
click at [230, 110] on icon "Open" at bounding box center [230, 105] width 17 height 17
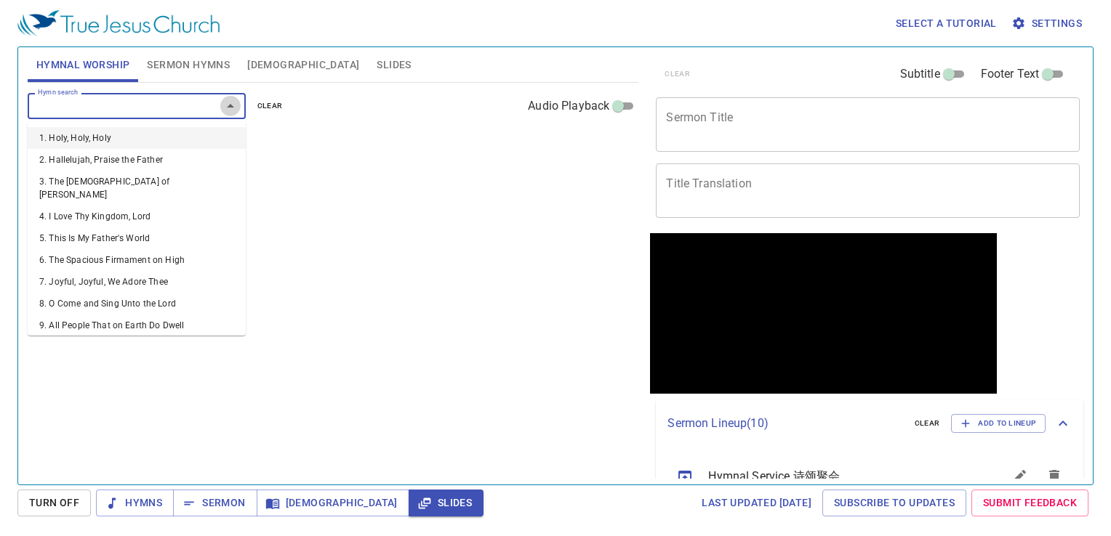
click at [230, 110] on icon "Close" at bounding box center [230, 105] width 17 height 17
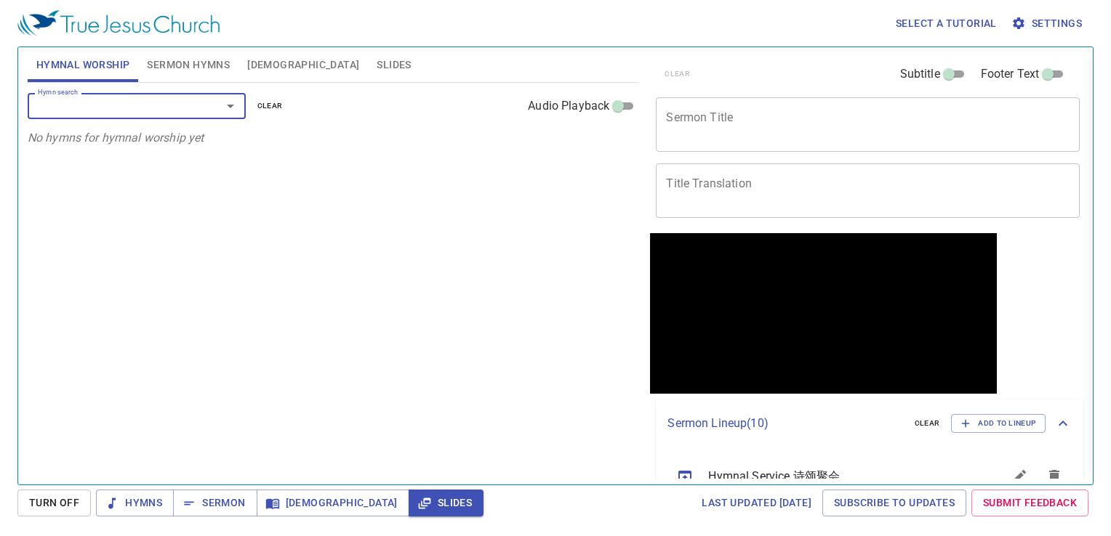
click at [159, 109] on input "Hymn search" at bounding box center [115, 105] width 166 height 17
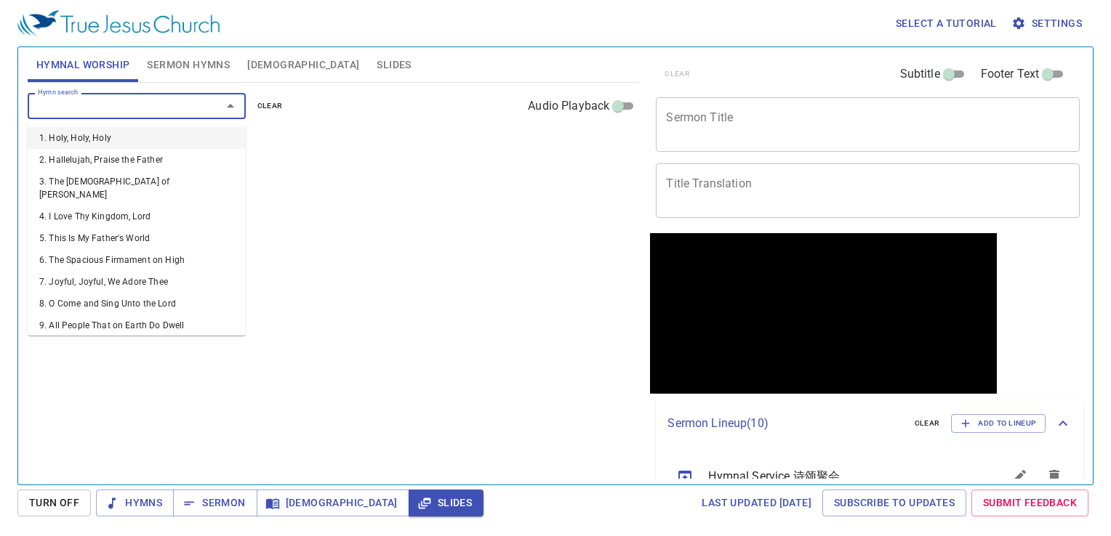
click at [157, 110] on input "Hymn search" at bounding box center [115, 105] width 166 height 17
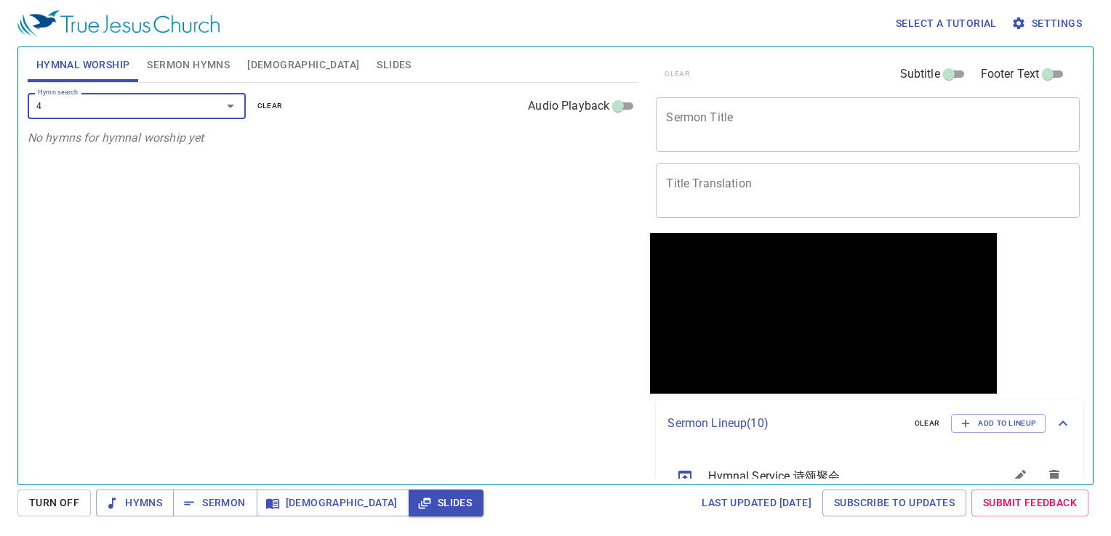
type input "44"
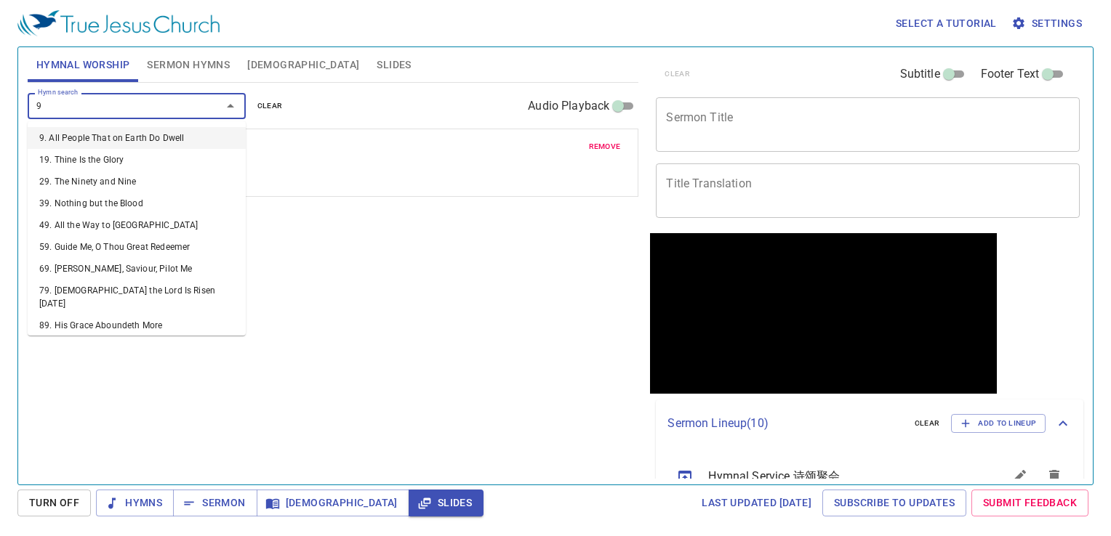
type input "90"
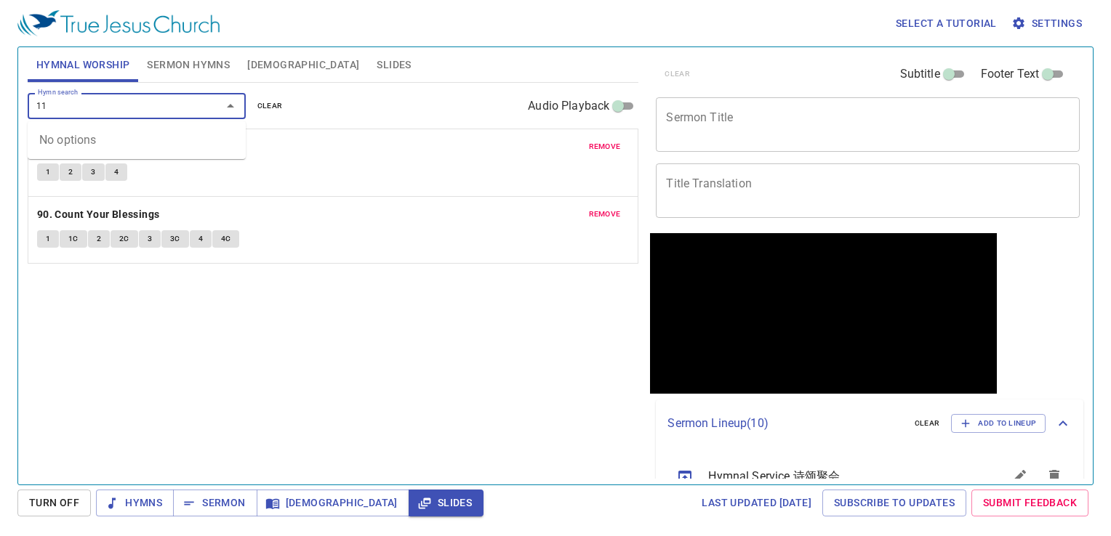
type input "1"
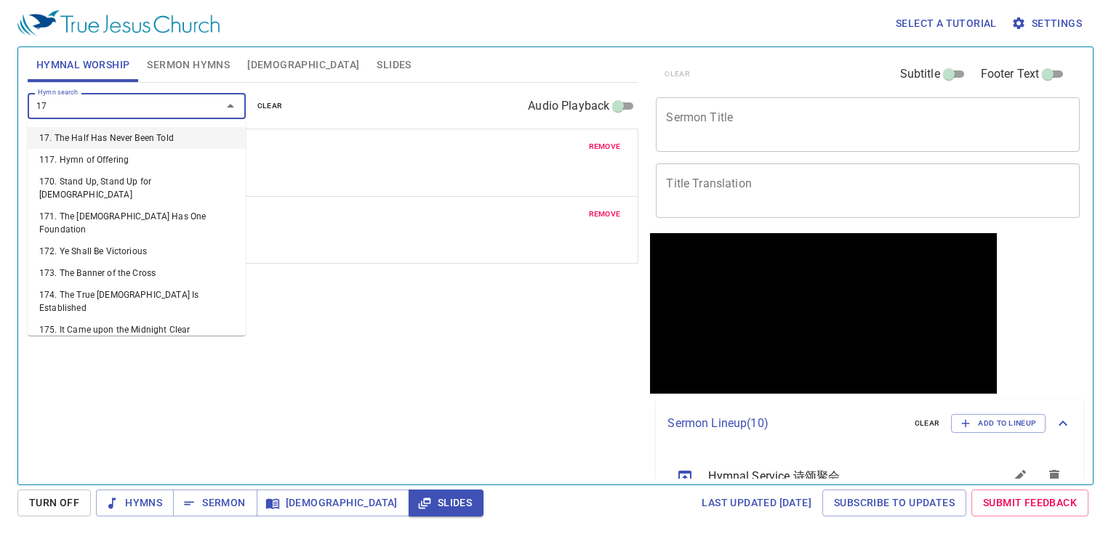
type input "174"
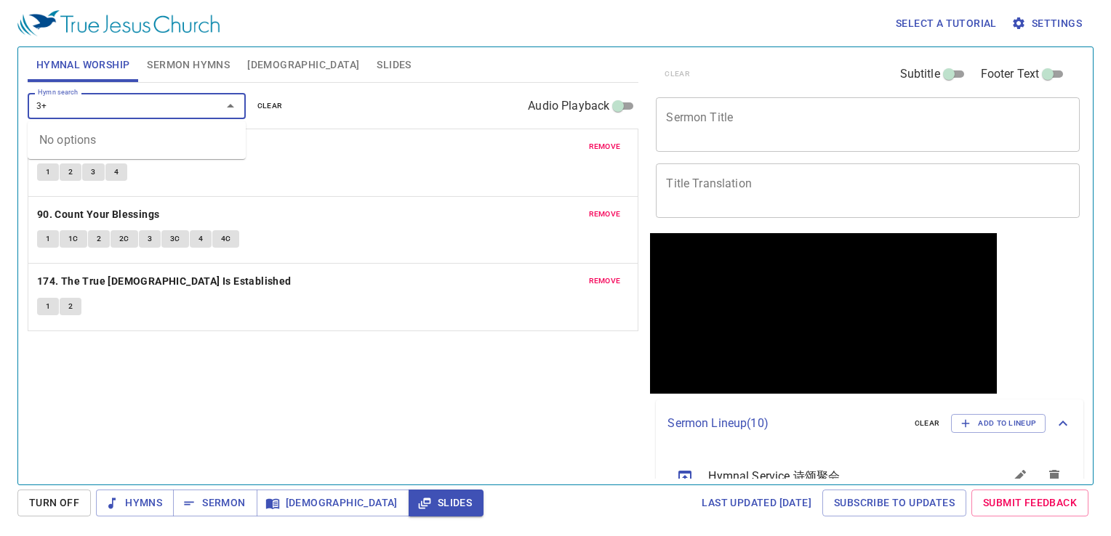
type input "3"
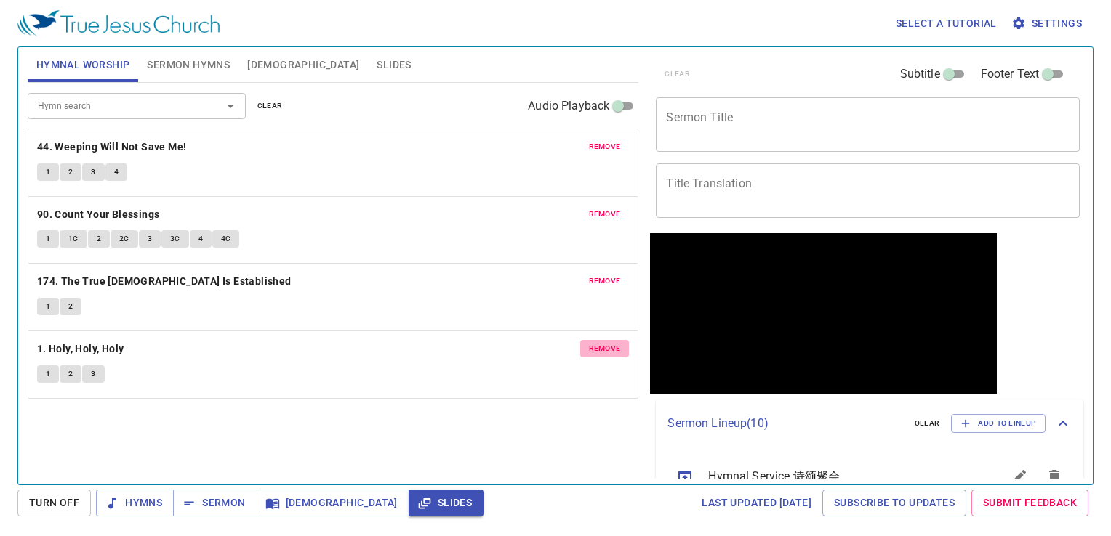
click at [608, 340] on button "remove" at bounding box center [604, 348] width 49 height 17
click at [170, 86] on div "Hymn search Hymn search clear Audio Playback" at bounding box center [333, 106] width 611 height 47
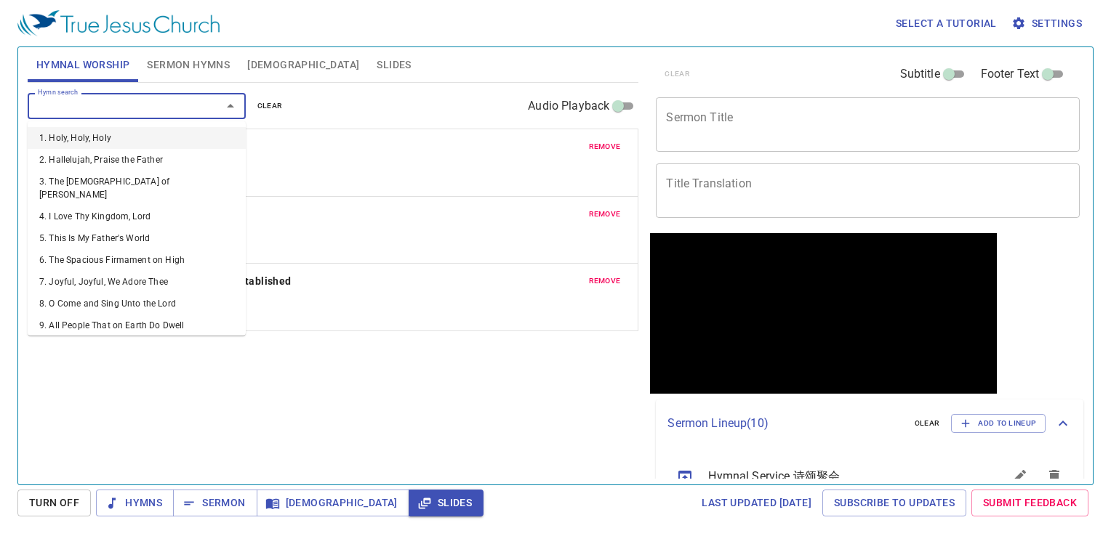
click at [182, 102] on input "Hymn search" at bounding box center [115, 105] width 166 height 17
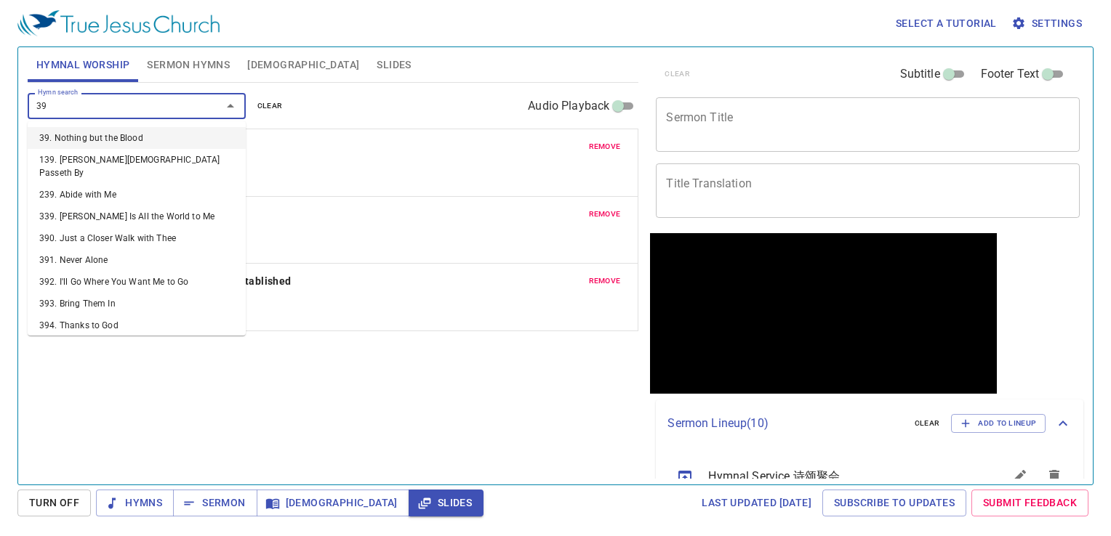
type input "394"
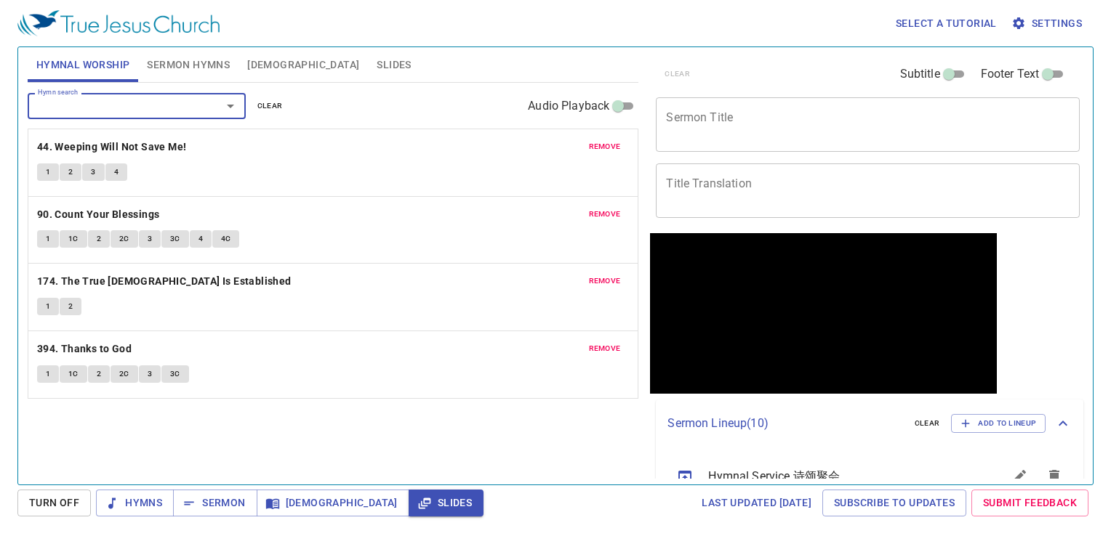
click at [169, 411] on div "Hymn search Hymn search clear Audio Playback remove 44. Weeping Will Not Save M…" at bounding box center [333, 278] width 611 height 390
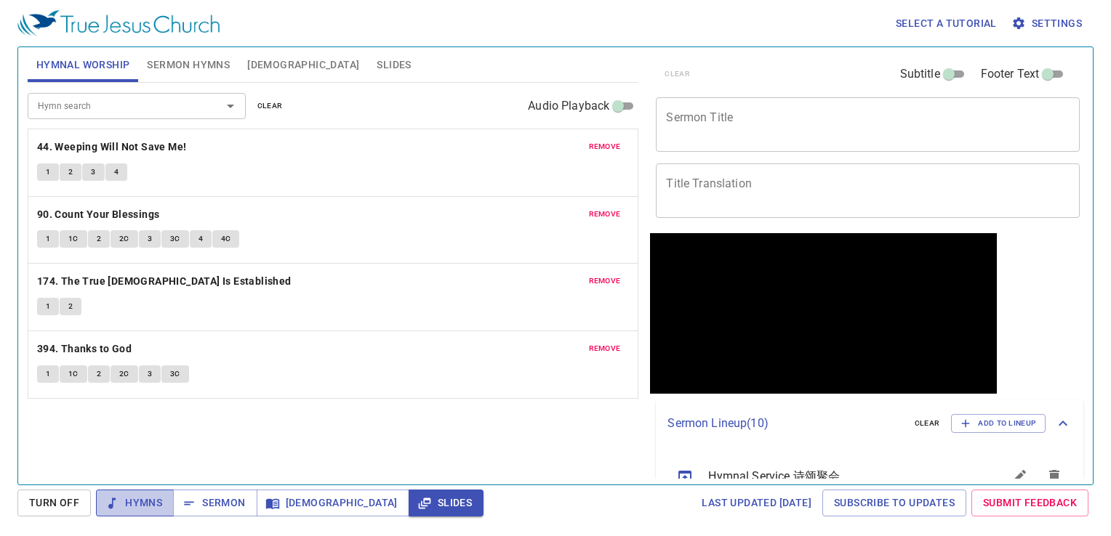
click at [115, 508] on icon "button" at bounding box center [112, 503] width 15 height 15
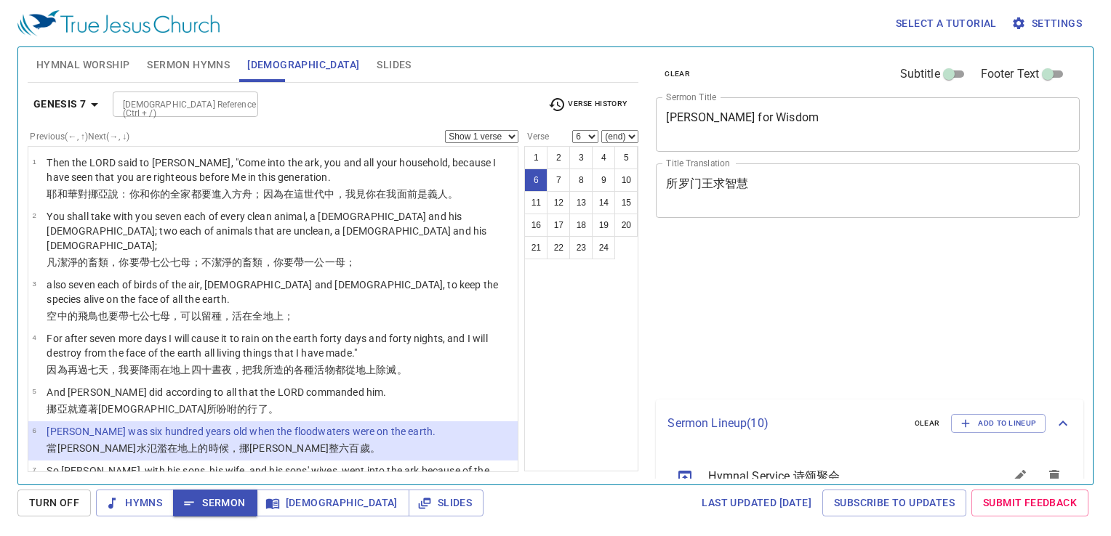
select select "6"
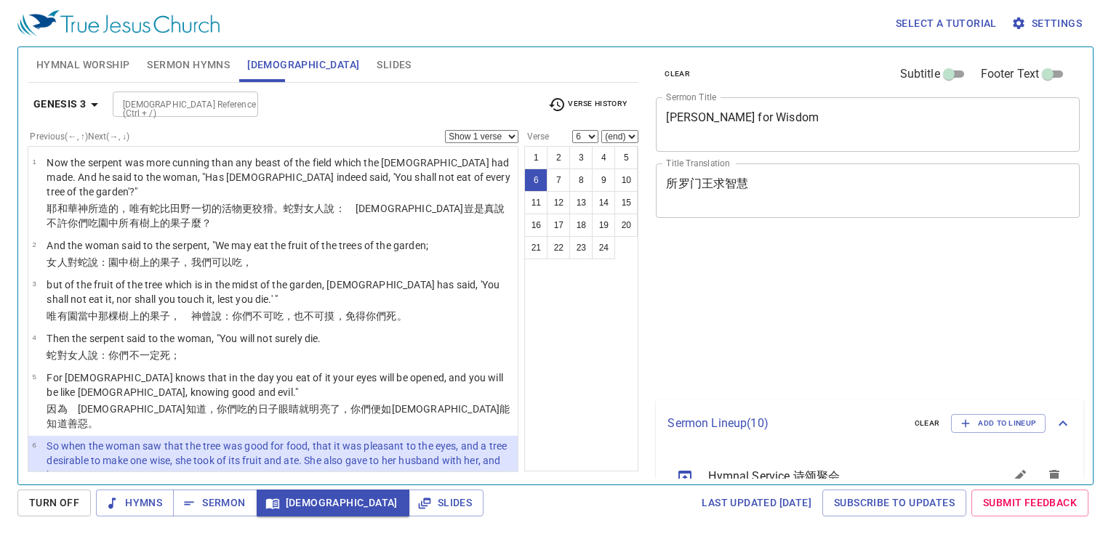
select select "6"
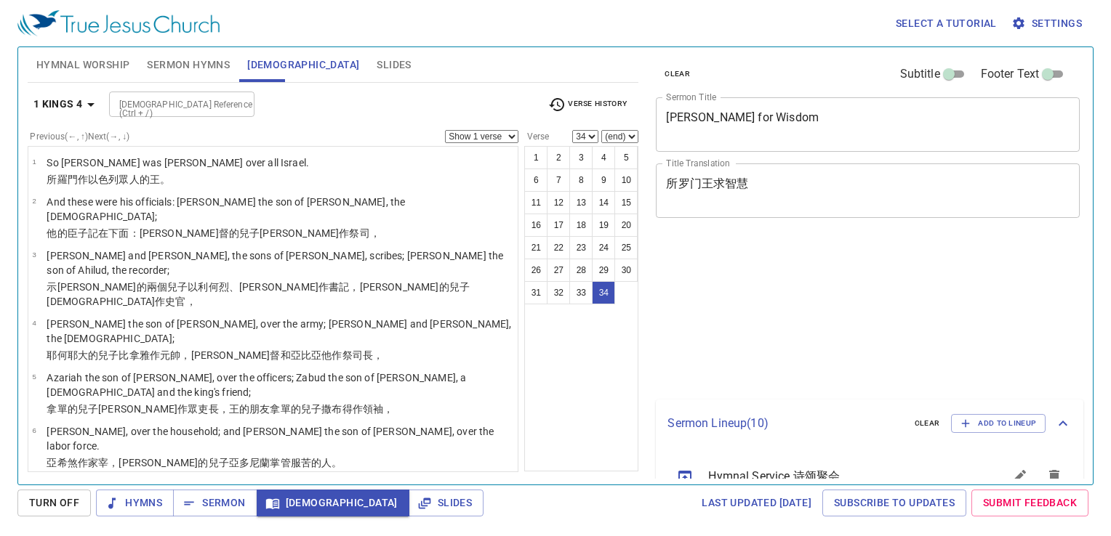
select select "34"
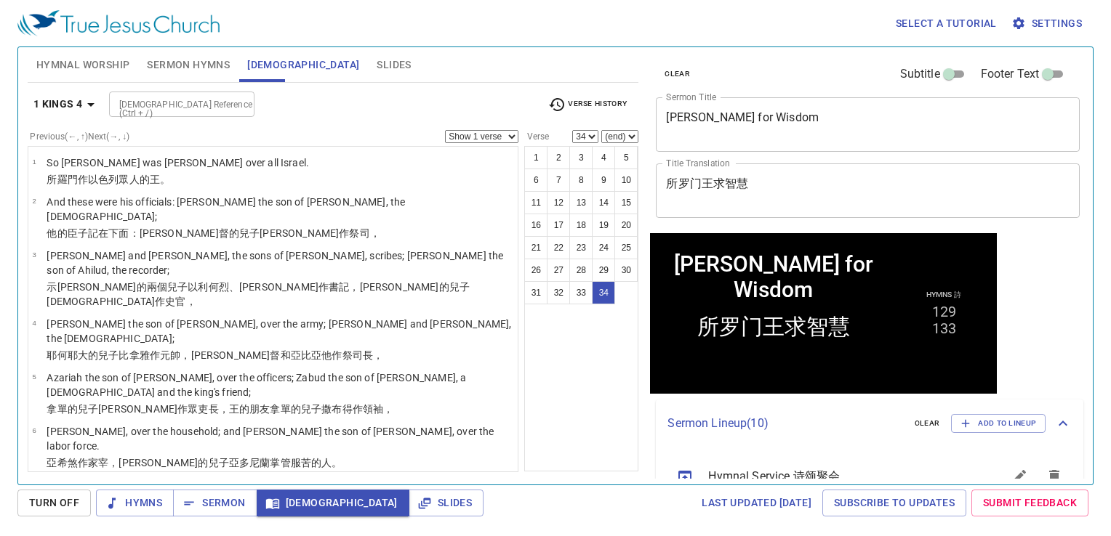
scroll to position [1311, 0]
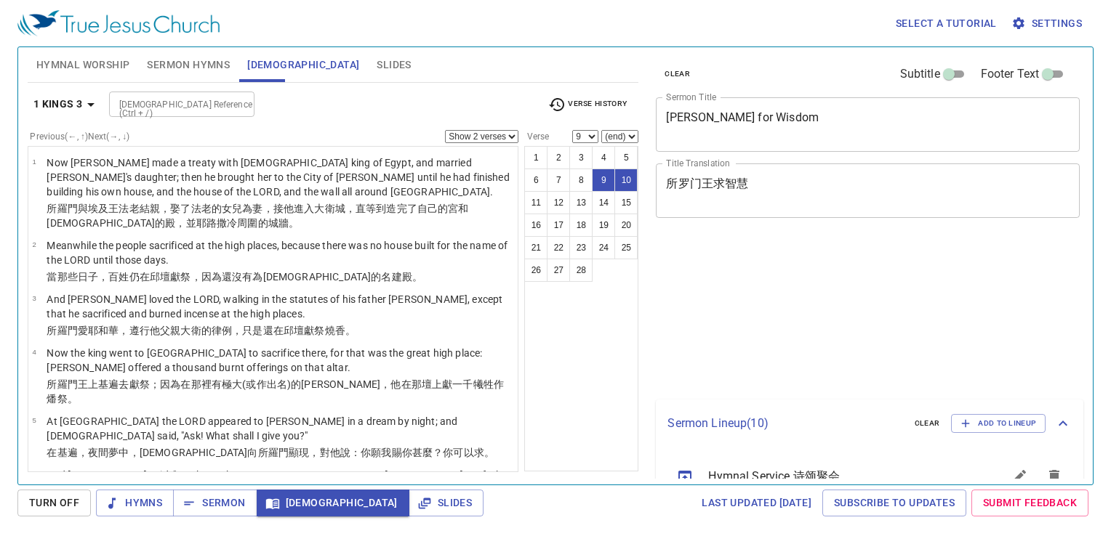
select select "2"
select select "9"
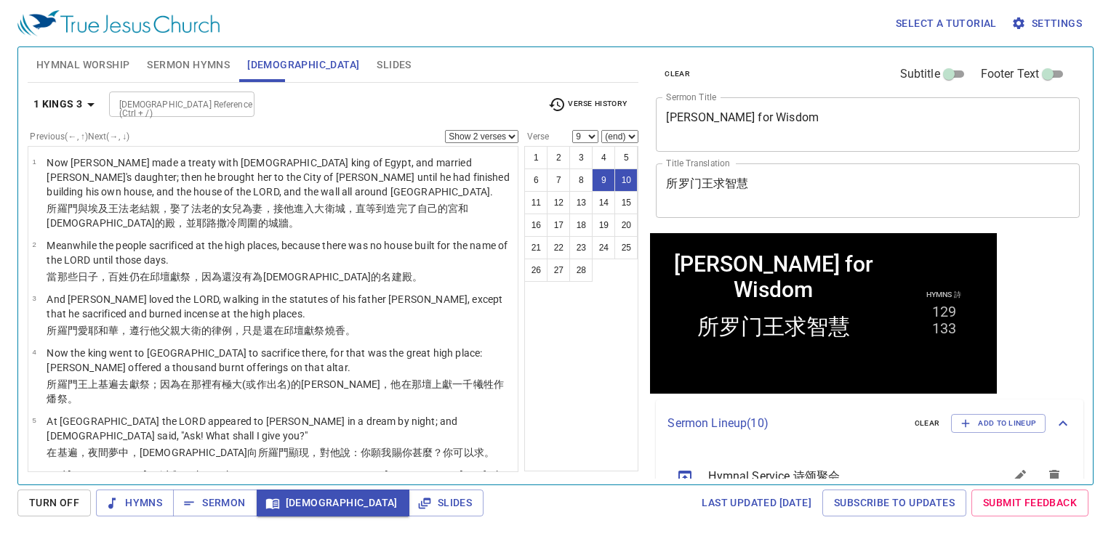
scroll to position [436, 0]
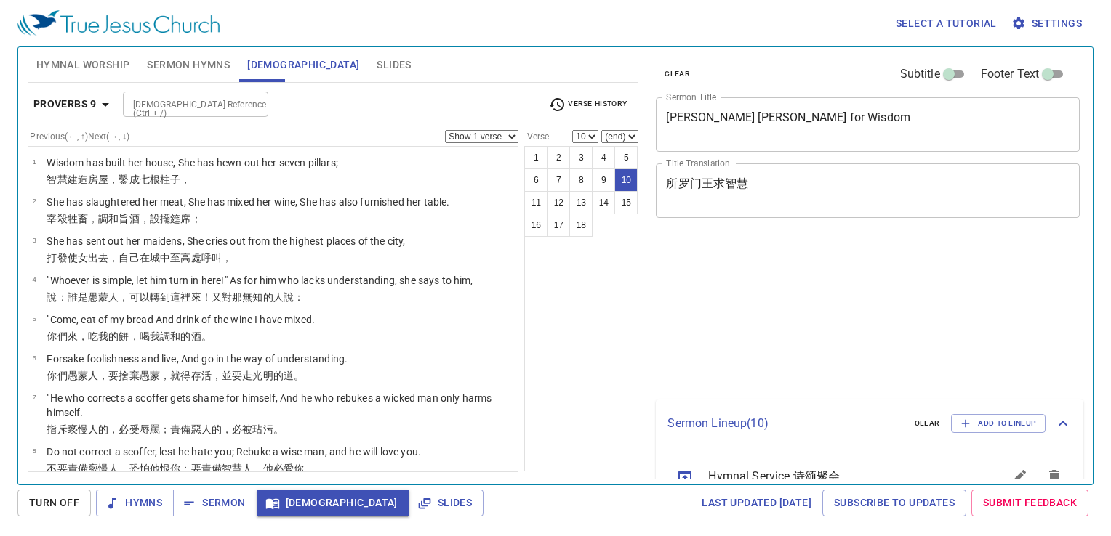
select select "10"
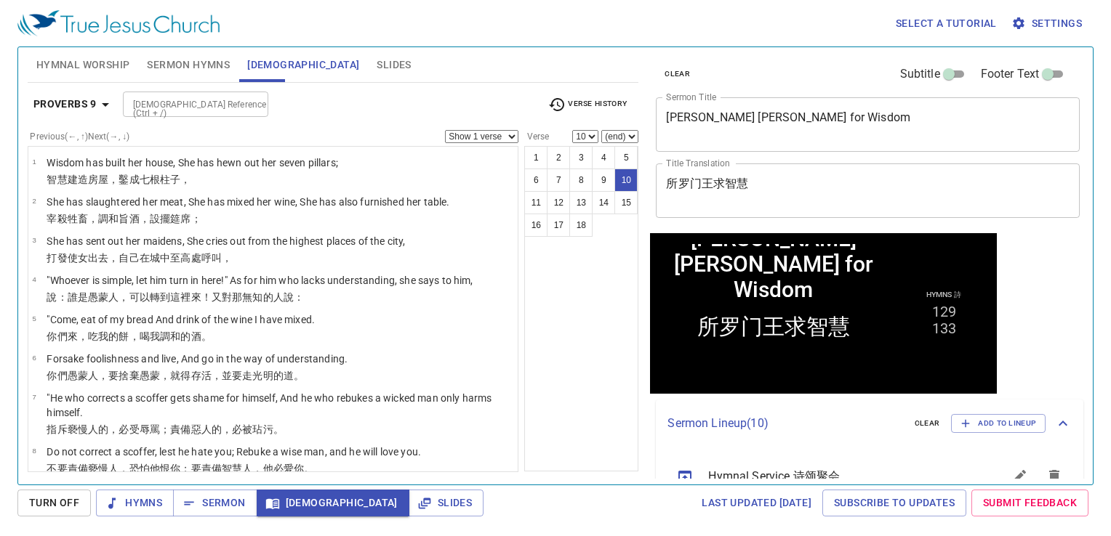
scroll to position [252, 0]
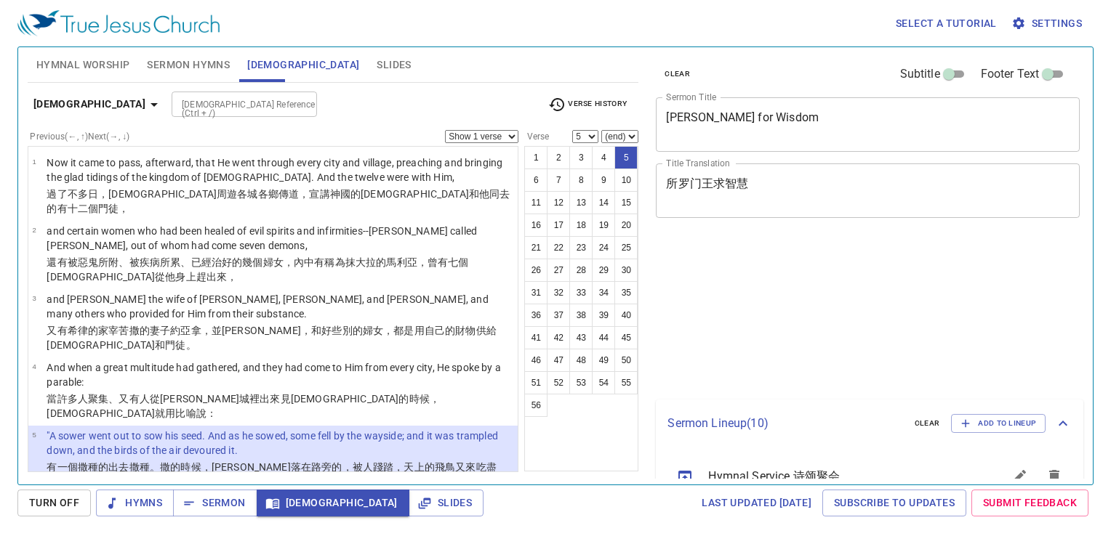
select select "5"
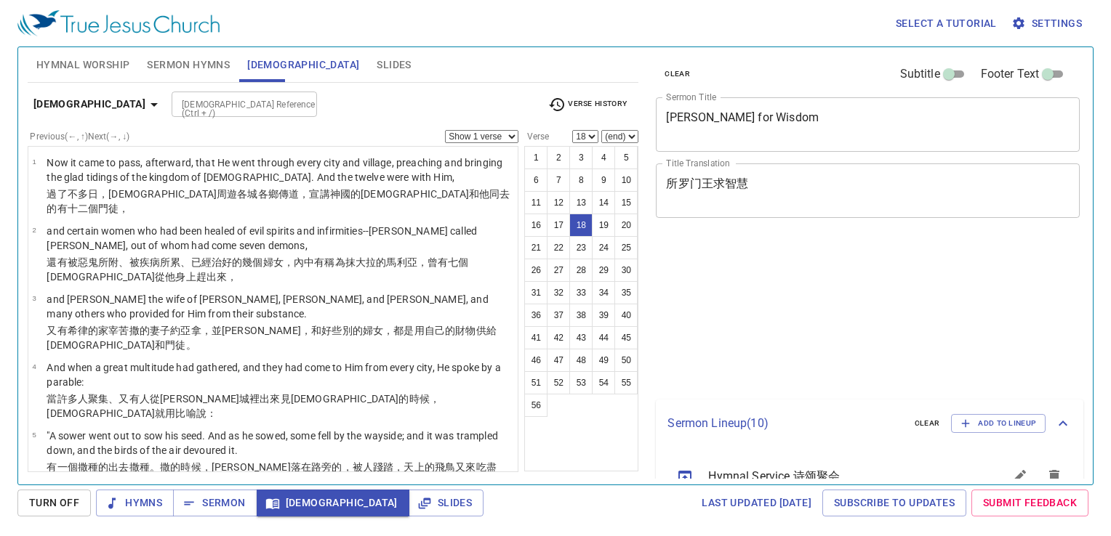
select select "18"
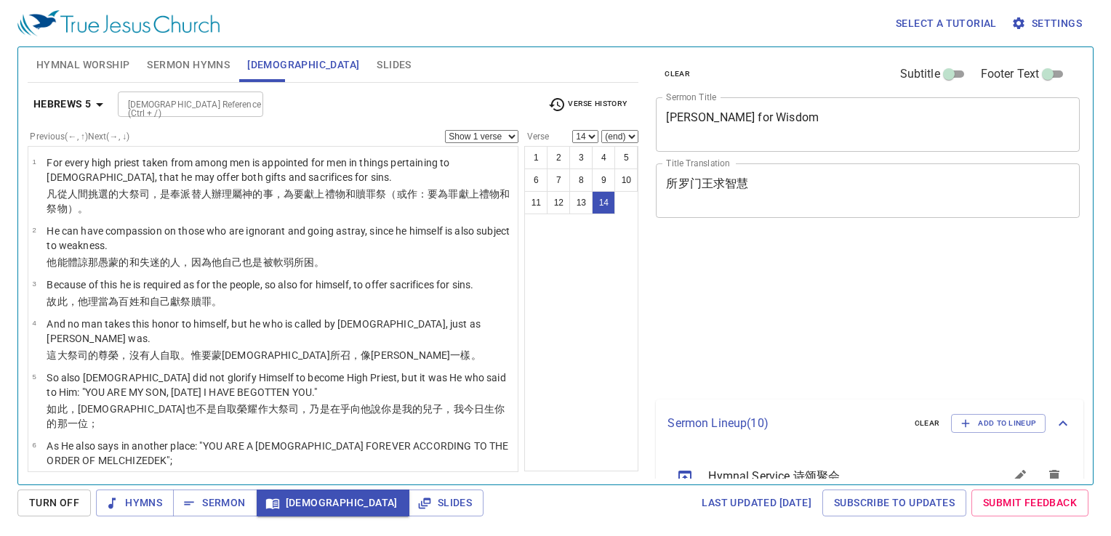
select select "14"
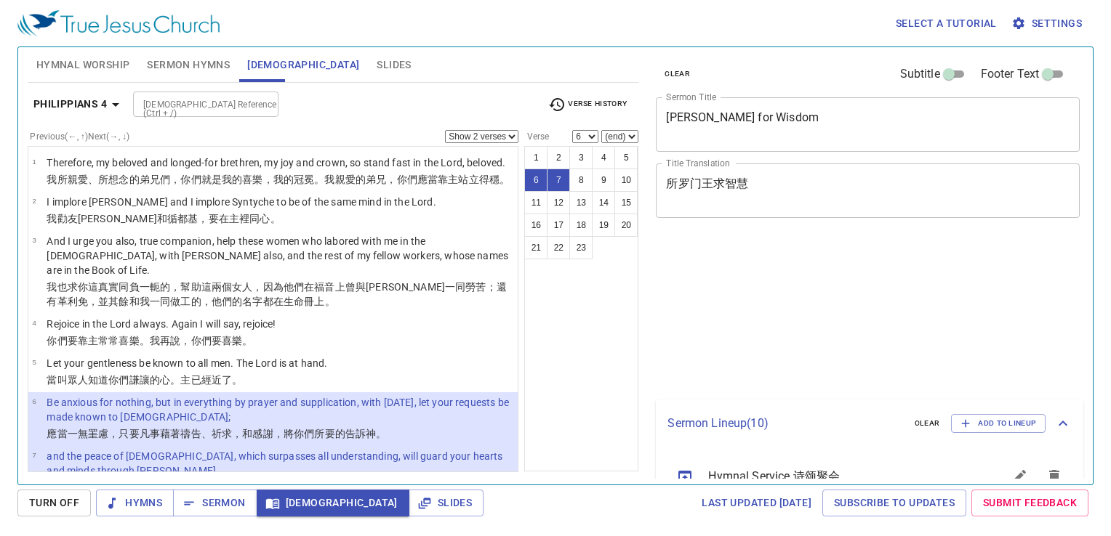
select select "2"
select select "6"
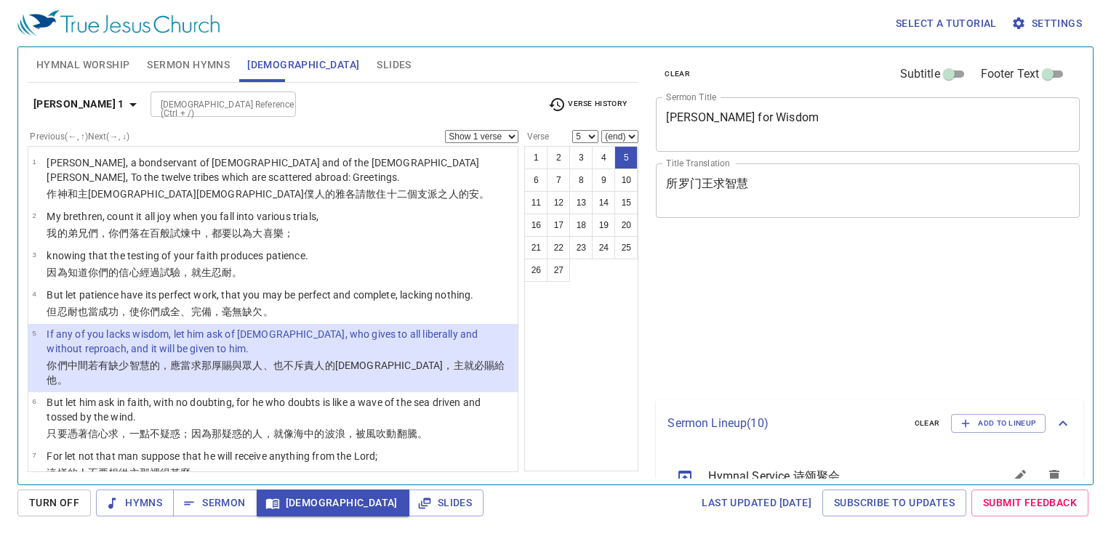
select select "5"
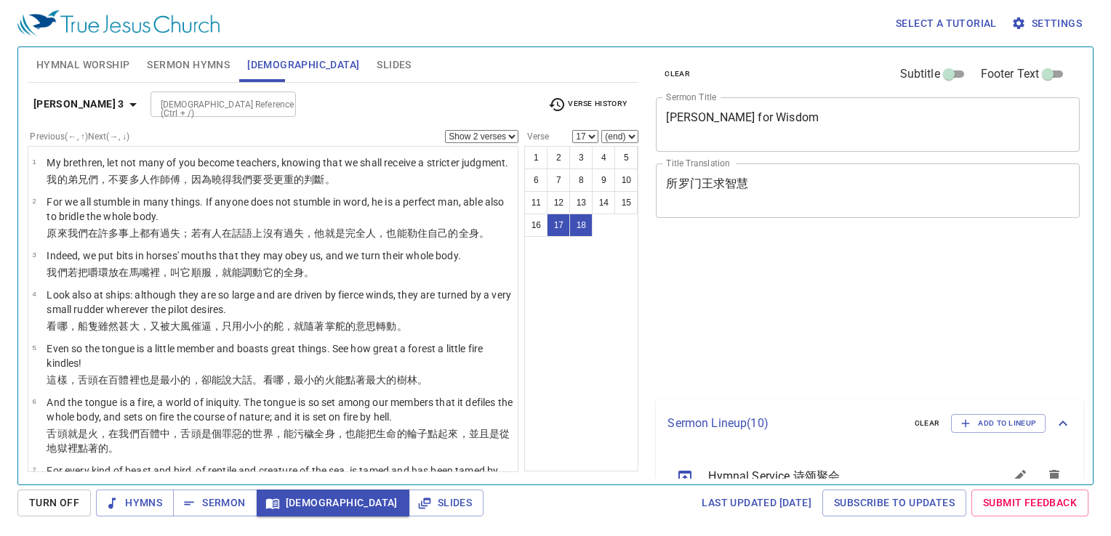
select select "2"
select select "17"
